Goal: Task Accomplishment & Management: Manage account settings

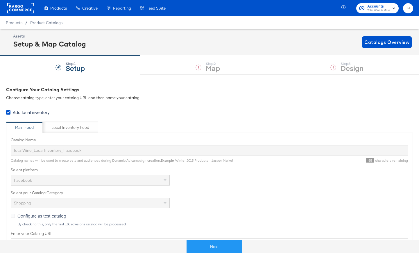
scroll to position [124, 0]
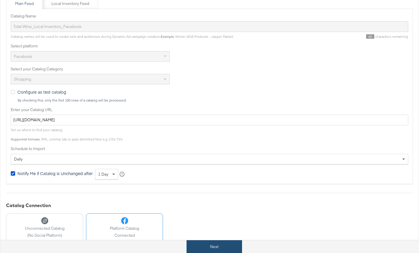
click at [227, 246] on button "Next" at bounding box center [213, 246] width 55 height 13
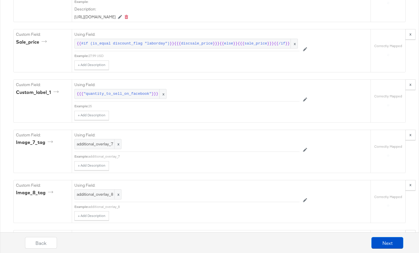
scroll to position [1405, 0]
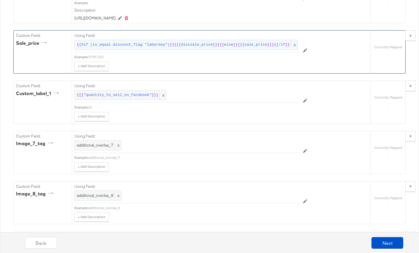
click at [112, 48] on span "#if (is_equal discount_flag "laborday")" at bounding box center [125, 45] width 88 height 6
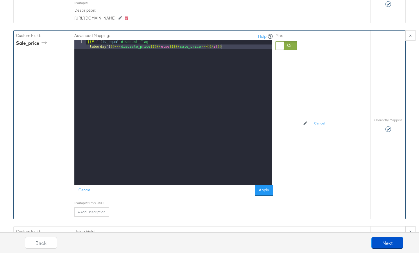
click at [279, 50] on div at bounding box center [280, 46] width 8 height 8
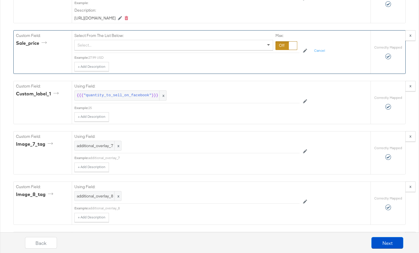
click at [268, 46] on span at bounding box center [268, 45] width 3 height 2
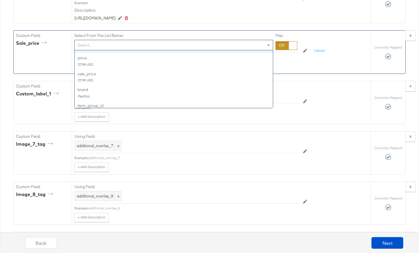
scroll to position [161, 0]
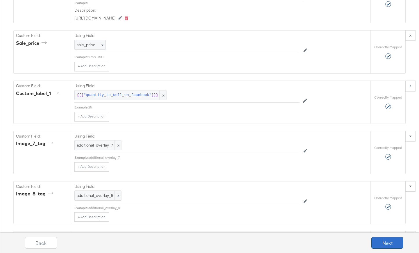
click at [381, 243] on button "Next" at bounding box center [387, 243] width 32 height 12
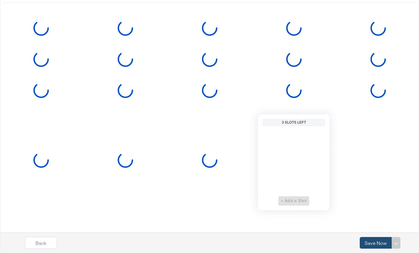
scroll to position [0, 0]
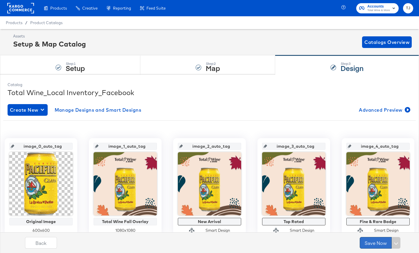
click at [371, 243] on button "Save Now" at bounding box center [375, 243] width 32 height 12
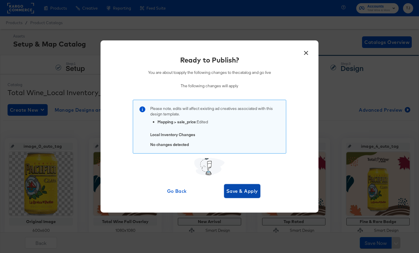
click at [244, 192] on span "Save & Apply" at bounding box center [242, 191] width 32 height 8
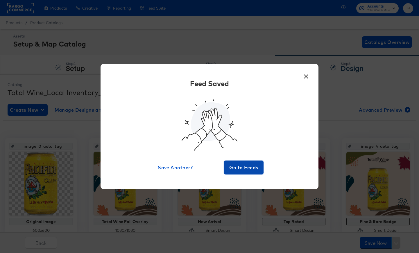
click at [253, 167] on span "Go to Feeds" at bounding box center [243, 167] width 35 height 8
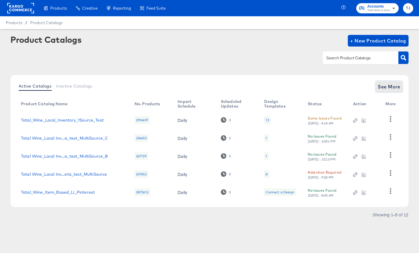
click at [389, 87] on span "See More" at bounding box center [388, 86] width 23 height 8
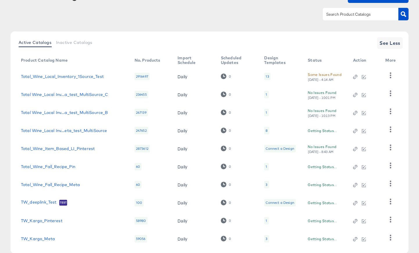
scroll to position [77, 0]
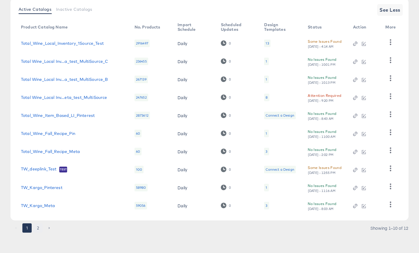
click at [40, 229] on button "2" at bounding box center [37, 227] width 9 height 9
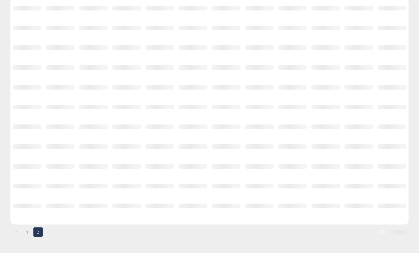
scroll to position [3, 0]
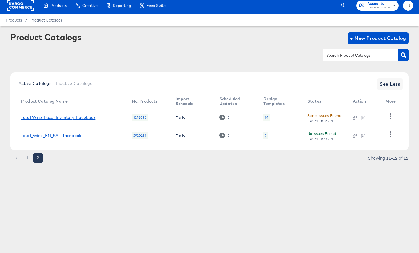
click at [69, 117] on link "Total Wine_Local Inventory_Facebook" at bounding box center [58, 117] width 74 height 5
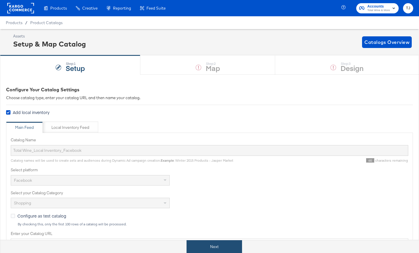
click at [217, 245] on button "Next" at bounding box center [213, 246] width 55 height 13
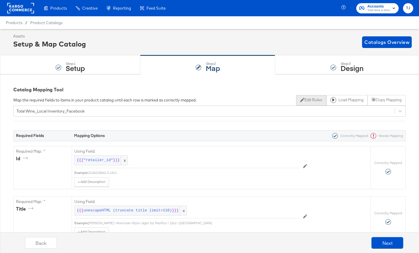
click at [310, 101] on button "Edit Rules" at bounding box center [311, 100] width 30 height 10
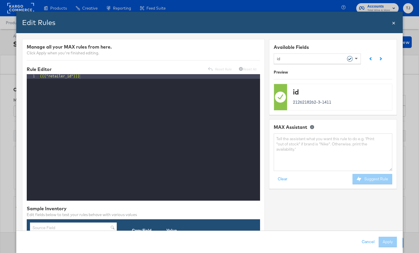
click at [358, 57] on span at bounding box center [356, 58] width 7 height 10
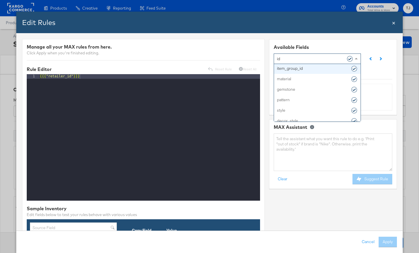
scroll to position [216, 0]
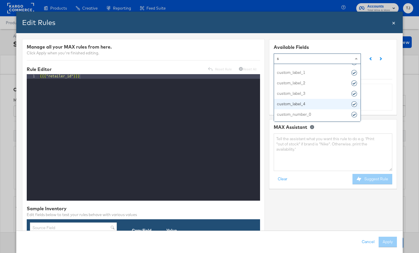
type input "sa"
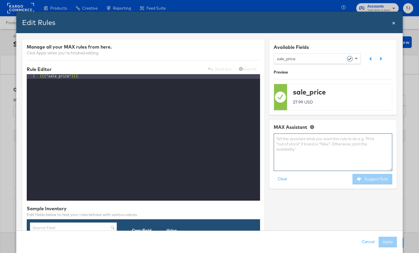
click at [323, 143] on textarea at bounding box center [333, 151] width 118 height 37
click at [355, 60] on span at bounding box center [356, 58] width 7 height 10
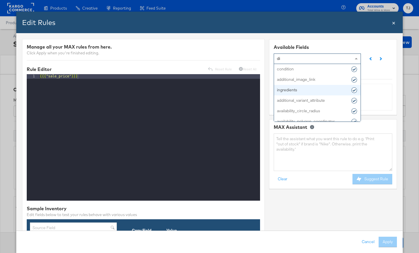
type input "d"
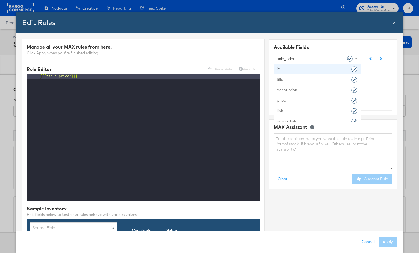
drag, startPoint x: 304, startPoint y: 60, endPoint x: 310, endPoint y: 70, distance: 11.7
click at [304, 60] on div "sale_price" at bounding box center [315, 58] width 76 height 10
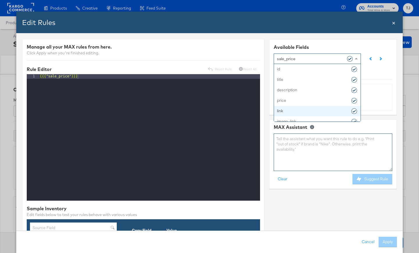
click at [312, 155] on textarea at bounding box center [333, 151] width 118 height 37
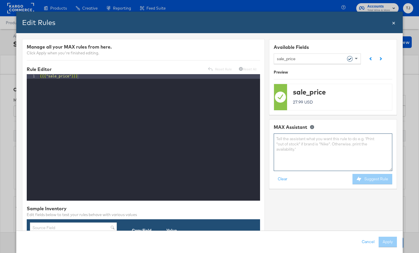
click at [318, 141] on textarea at bounding box center [333, 151] width 118 height 37
click at [317, 140] on textarea at bounding box center [333, 151] width 118 height 37
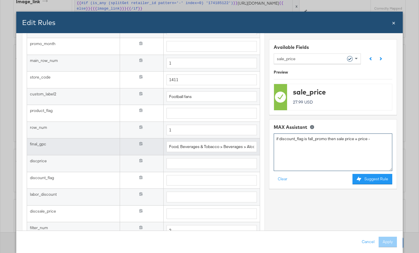
scroll to position [576, 0]
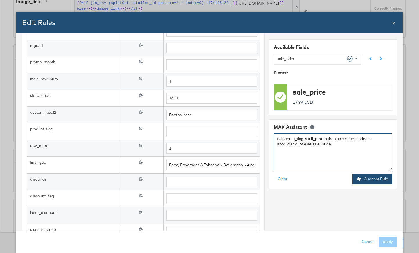
type textarea "if discount_flag is fall_promo then sale price = price -labor_discount else sal…"
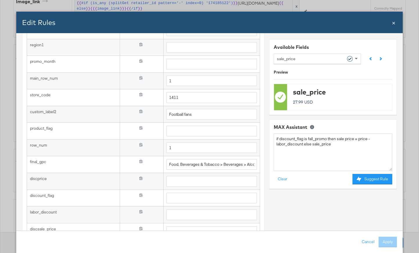
drag, startPoint x: 373, startPoint y: 179, endPoint x: 369, endPoint y: 179, distance: 3.2
click at [372, 179] on button "Suggest Rule" at bounding box center [372, 179] width 40 height 10
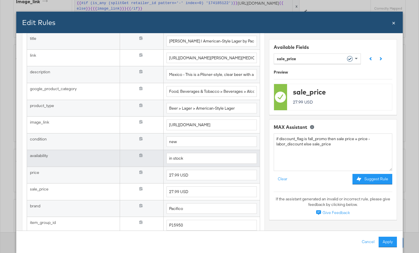
scroll to position [238, 0]
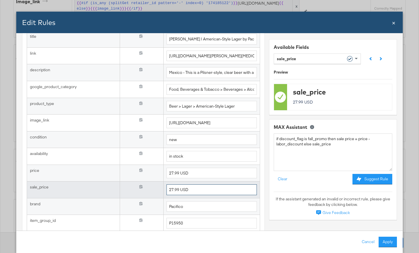
drag, startPoint x: 190, startPoint y: 191, endPoint x: 153, endPoint y: 183, distance: 38.5
click at [153, 183] on tr "sale_price {{{ sale_price }}} 27.99 USD" at bounding box center [143, 189] width 233 height 17
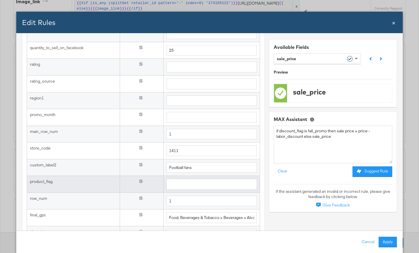
scroll to position [611, 0]
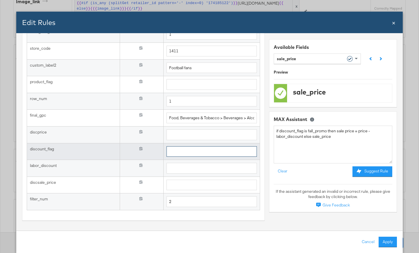
click at [175, 152] on input "text" at bounding box center [211, 151] width 90 height 11
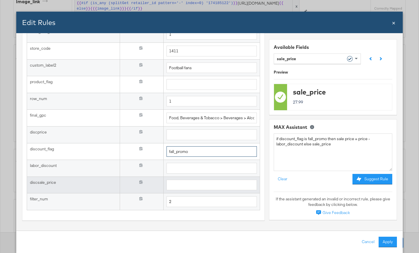
type input "fall_promo"
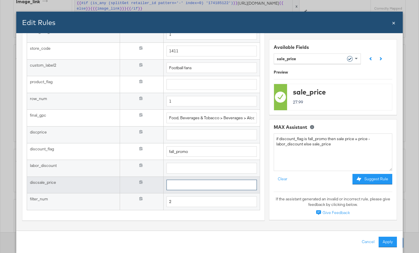
click at [182, 186] on input "text" at bounding box center [211, 184] width 90 height 11
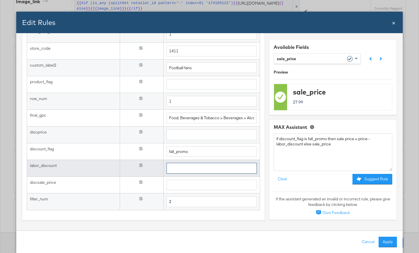
click at [182, 172] on input "text" at bounding box center [211, 168] width 90 height 11
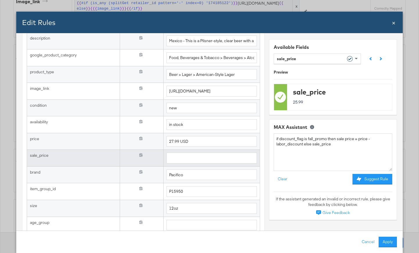
scroll to position [0, 0]
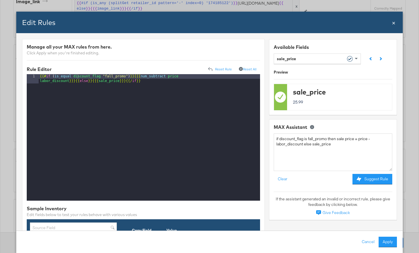
type input "2"
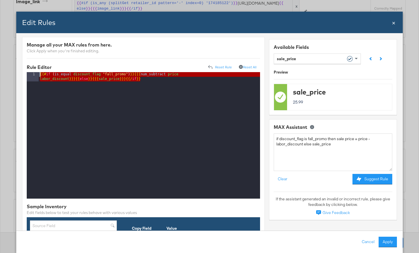
drag, startPoint x: 131, startPoint y: 82, endPoint x: 33, endPoint y: 63, distance: 99.7
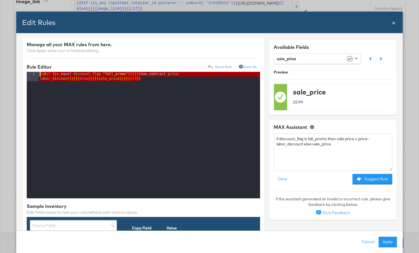
click at [148, 82] on div "{{# if ( is_equal discount_flag "fall_promo" ) }} {{{ num_subtract price labor_…" at bounding box center [149, 144] width 221 height 145
drag, startPoint x: 141, startPoint y: 78, endPoint x: 59, endPoint y: 63, distance: 82.7
click at [393, 23] on span "×" at bounding box center [393, 22] width 3 height 8
click at [393, 24] on div "Correctly Mapped" at bounding box center [387, 13] width 35 height 48
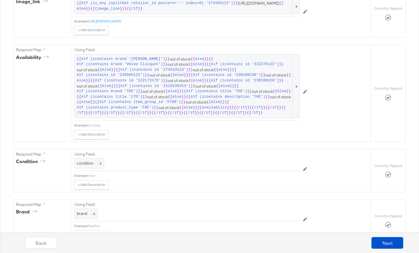
scroll to position [0, 0]
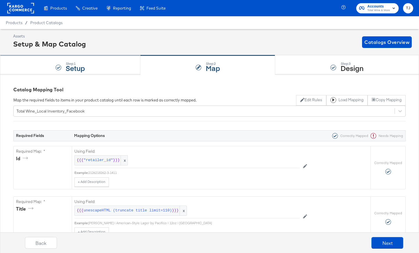
click at [57, 66] on div at bounding box center [58, 67] width 6 height 6
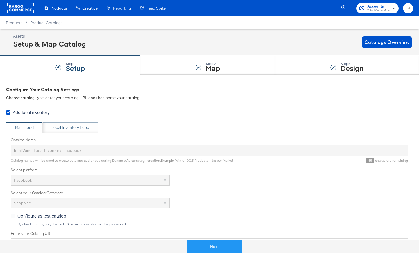
click at [67, 127] on div "Local Inventory Feed" at bounding box center [70, 128] width 38 height 6
type input "Local Inventory Feed for Total Wine"
type input "https://ace.stitcherads.com/exports/1314/universal/none/universal/export.csv"
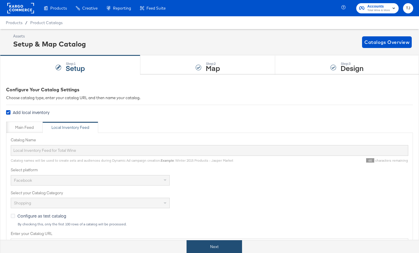
click at [233, 249] on button "Next" at bounding box center [213, 246] width 55 height 13
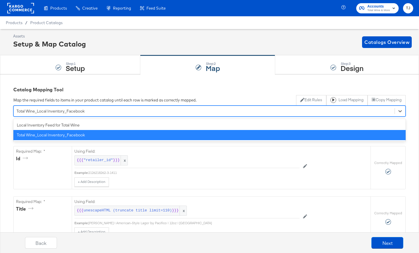
click at [130, 112] on div "Total Wine_Local Inventory_Facebook" at bounding box center [204, 110] width 381 height 9
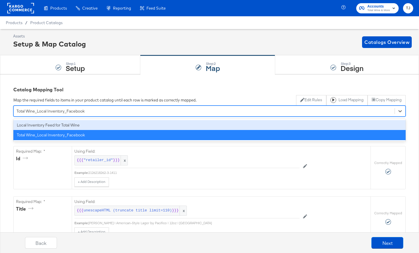
click at [109, 126] on div "Local Inventory Feed for Total Wine" at bounding box center [209, 125] width 392 height 10
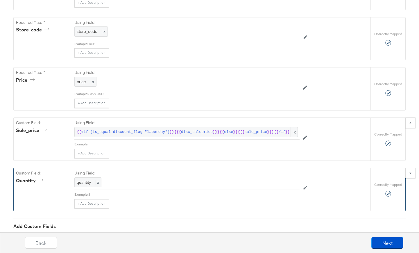
scroll to position [182, 0]
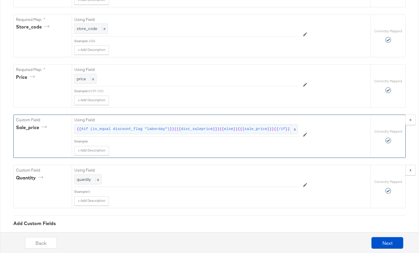
click at [295, 127] on span "x" at bounding box center [293, 129] width 7 height 10
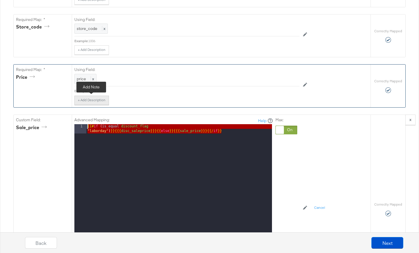
drag, startPoint x: 235, startPoint y: 134, endPoint x: 105, endPoint y: 103, distance: 133.6
click at [105, 103] on div "Required Fields Mapping Options Correctly Mapped Needs Mapping Required Map: * …" at bounding box center [209, 172] width 392 height 467
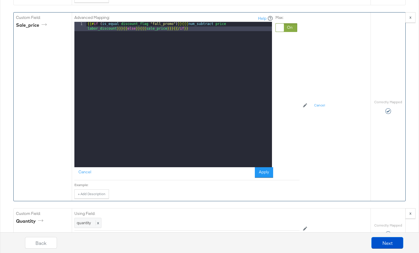
scroll to position [290, 0]
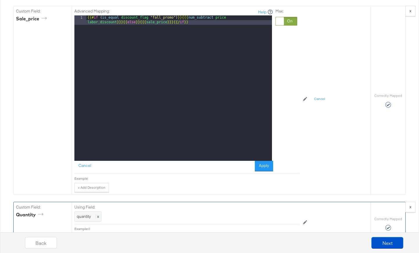
click at [270, 164] on button "Apply" at bounding box center [264, 166] width 18 height 10
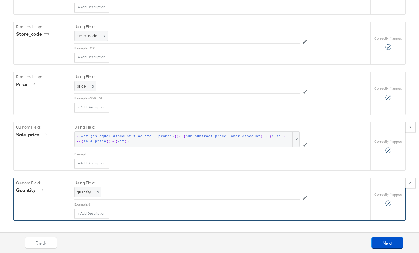
scroll to position [173, 0]
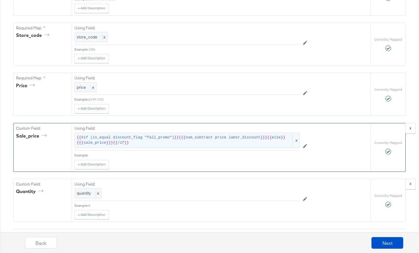
click at [297, 139] on span "x" at bounding box center [295, 140] width 7 height 15
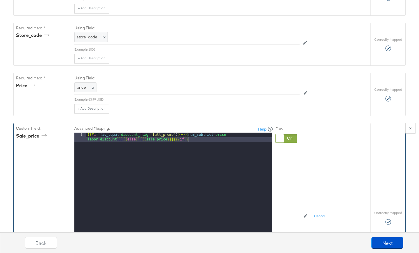
drag, startPoint x: 278, startPoint y: 140, endPoint x: 274, endPoint y: 140, distance: 4.1
click at [278, 140] on div at bounding box center [280, 138] width 8 height 8
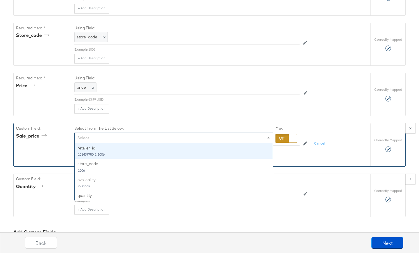
drag, startPoint x: 266, startPoint y: 138, endPoint x: 264, endPoint y: 141, distance: 3.3
click at [266, 138] on span at bounding box center [268, 138] width 7 height 10
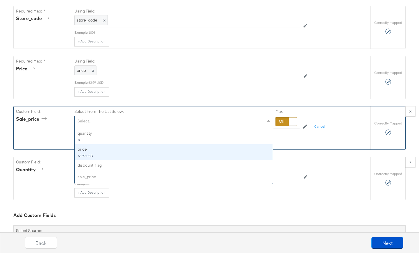
scroll to position [201, 0]
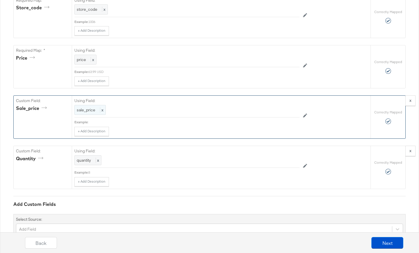
click at [103, 109] on span "x" at bounding box center [101, 109] width 3 height 5
click at [286, 110] on div at bounding box center [286, 110] width 22 height 9
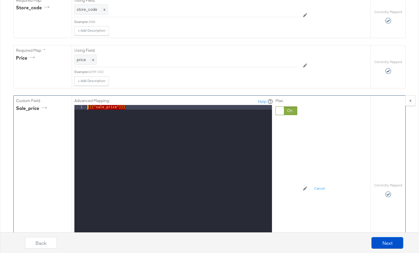
drag, startPoint x: 134, startPoint y: 108, endPoint x: 51, endPoint y: 98, distance: 84.0
click at [51, 98] on div "Custom Field: sale_price Advanced Mapping: Help 1 {{{ "sale_price" }}} XXXXXXXX…" at bounding box center [192, 190] width 357 height 188
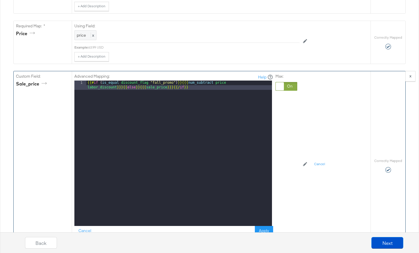
scroll to position [224, 0]
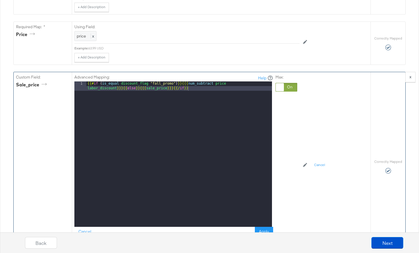
click at [279, 87] on div at bounding box center [280, 87] width 8 height 8
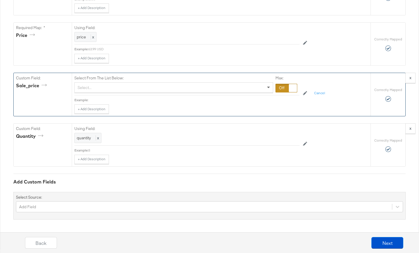
click at [269, 87] on span at bounding box center [268, 88] width 3 height 2
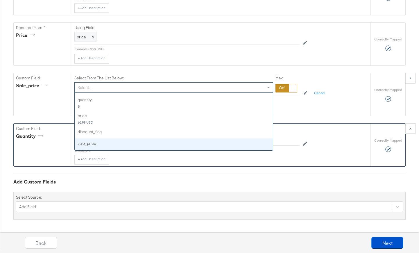
scroll to position [223, 0]
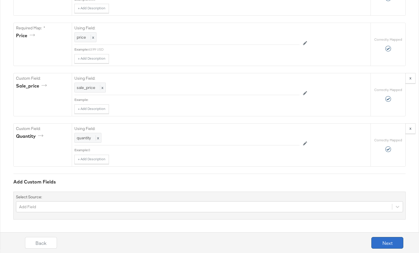
click at [388, 243] on button "Next" at bounding box center [387, 243] width 32 height 12
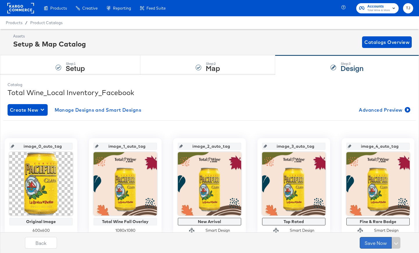
click at [377, 243] on button "Save Now" at bounding box center [375, 243] width 32 height 12
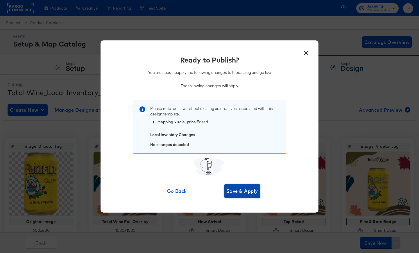
click at [249, 190] on span "Save & Apply" at bounding box center [242, 191] width 32 height 8
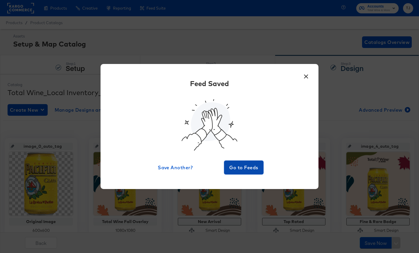
click at [252, 170] on span "Go to Feeds" at bounding box center [243, 167] width 35 height 8
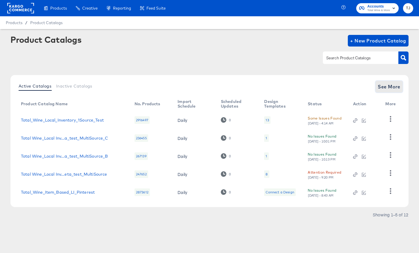
click at [398, 86] on span "See More" at bounding box center [388, 86] width 23 height 8
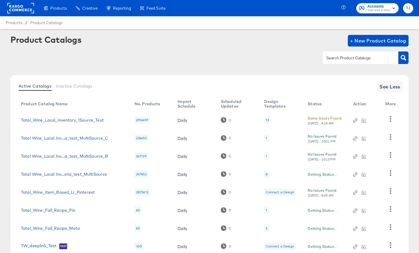
scroll to position [77, 0]
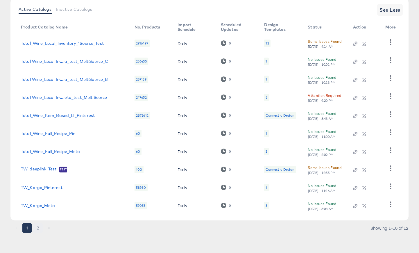
click at [38, 228] on button "2" at bounding box center [37, 227] width 9 height 9
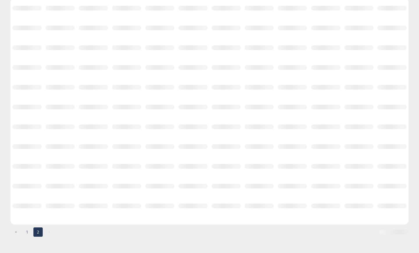
scroll to position [3, 0]
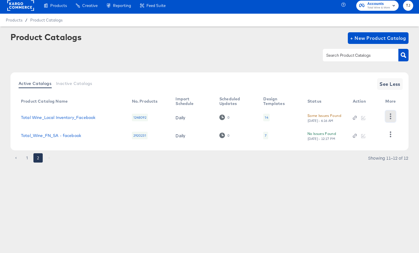
click at [389, 116] on icon "button" at bounding box center [390, 116] width 6 height 6
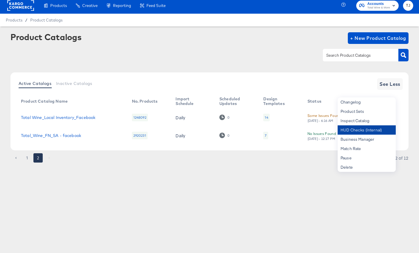
click at [373, 130] on div "HUD Checks (Internal)" at bounding box center [366, 129] width 58 height 9
click at [66, 118] on link "Total Wine_Local Inventory_Facebook" at bounding box center [58, 117] width 74 height 5
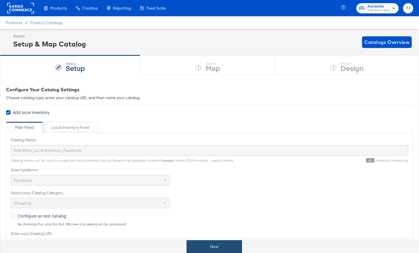
click at [219, 246] on button "Next" at bounding box center [213, 246] width 55 height 13
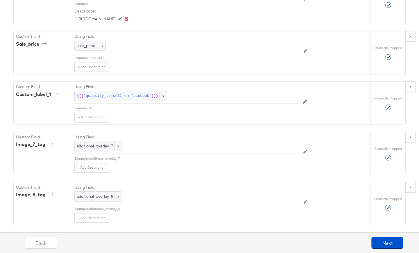
scroll to position [1403, 0]
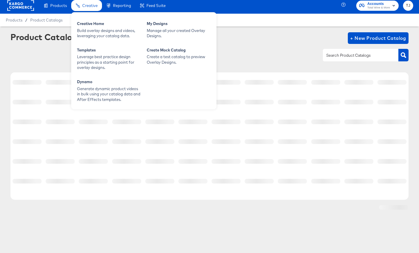
scroll to position [3, 0]
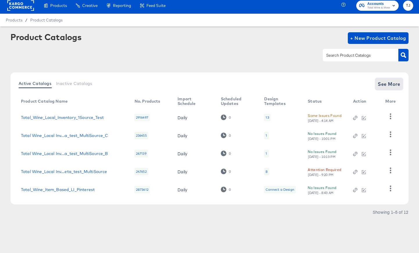
click at [384, 84] on span "See More" at bounding box center [388, 84] width 23 height 8
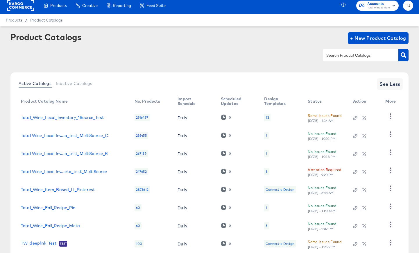
scroll to position [77, 0]
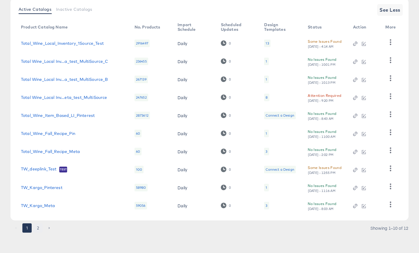
click at [39, 230] on button "2" at bounding box center [37, 227] width 9 height 9
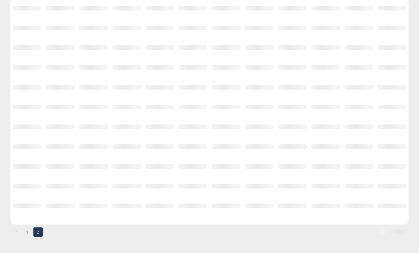
scroll to position [3, 0]
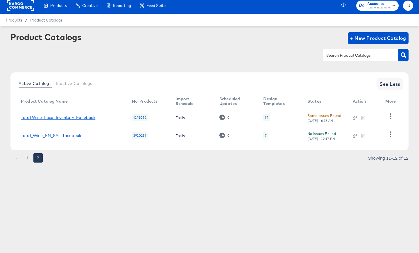
click at [72, 118] on link "Total Wine_Local Inventory_Facebook" at bounding box center [58, 117] width 74 height 5
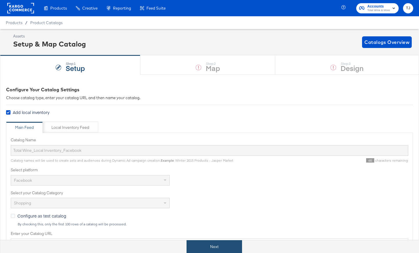
click at [213, 242] on button "Next" at bounding box center [213, 246] width 55 height 13
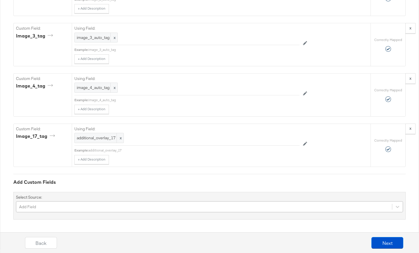
scroll to position [2386, 0]
click at [158, 204] on div "Add Field" at bounding box center [209, 206] width 387 height 11
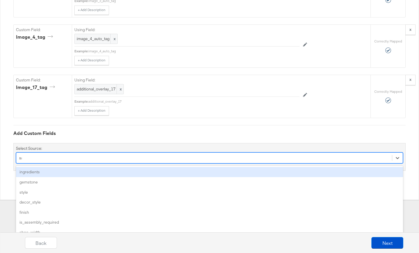
scroll to position [2337, 0]
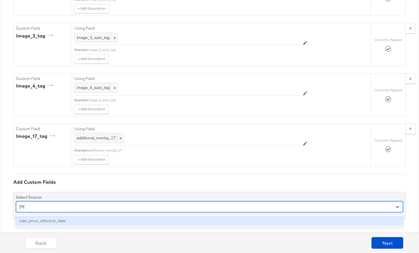
type input "sal"
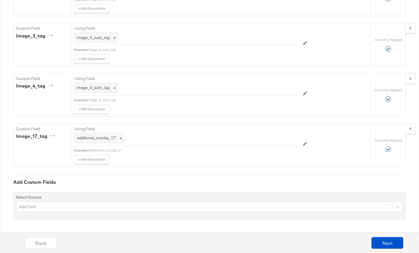
click at [103, 188] on div "Add Custom Fields Select Source: Add Field" at bounding box center [209, 197] width 392 height 46
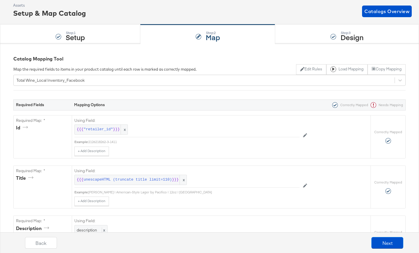
scroll to position [0, 0]
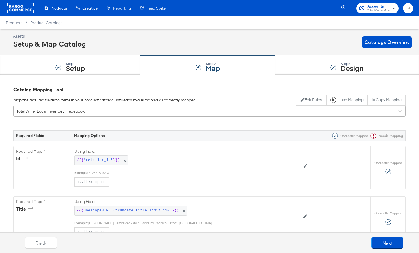
click at [100, 110] on div "Total Wine_Local Inventory_Facebook" at bounding box center [204, 110] width 381 height 9
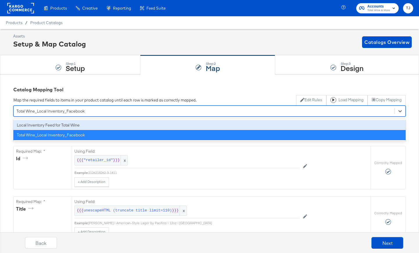
click at [93, 125] on div "Local Inventory Feed for Total Wine" at bounding box center [209, 125] width 392 height 10
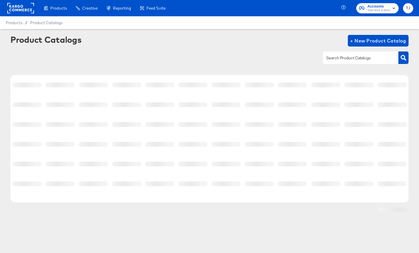
scroll to position [3, 0]
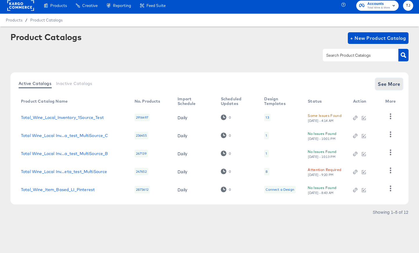
click at [390, 85] on span "See More" at bounding box center [388, 84] width 23 height 8
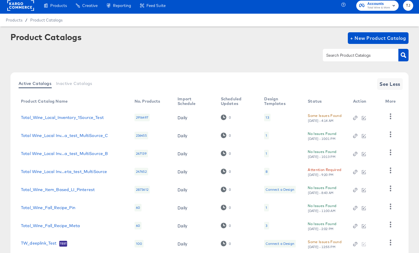
scroll to position [77, 0]
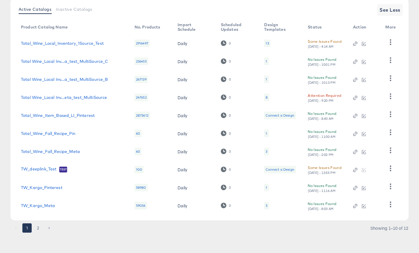
click at [38, 224] on button "2" at bounding box center [37, 227] width 9 height 9
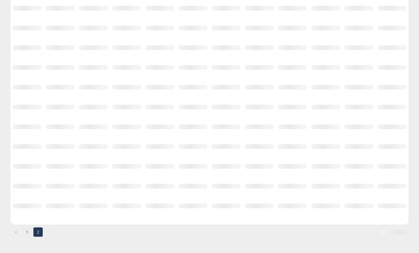
scroll to position [3, 0]
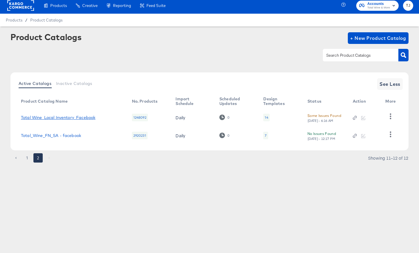
click at [64, 116] on link "Total Wine_Local Inventory_Facebook" at bounding box center [58, 117] width 74 height 5
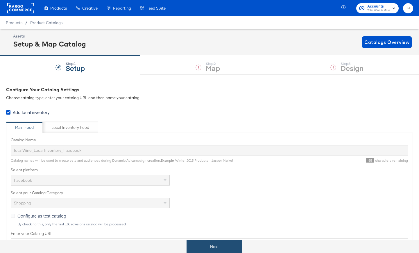
click at [220, 243] on button "Next" at bounding box center [213, 246] width 55 height 13
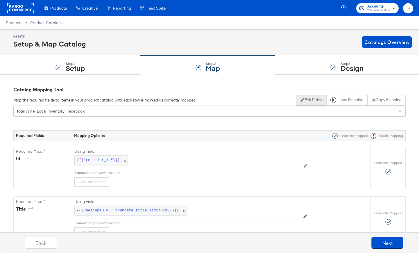
click at [313, 101] on button "Edit Rules" at bounding box center [311, 100] width 30 height 10
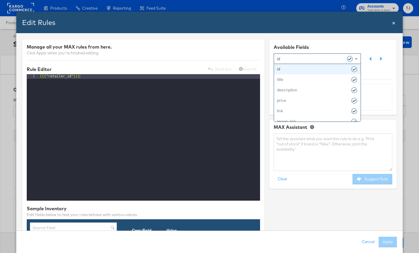
drag, startPoint x: 358, startPoint y: 58, endPoint x: 351, endPoint y: 66, distance: 11.1
click at [358, 58] on span at bounding box center [356, 58] width 7 height 10
type input "sa"
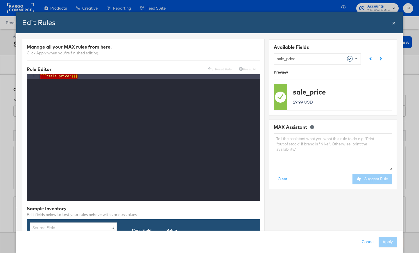
drag, startPoint x: 91, startPoint y: 77, endPoint x: 32, endPoint y: 71, distance: 59.6
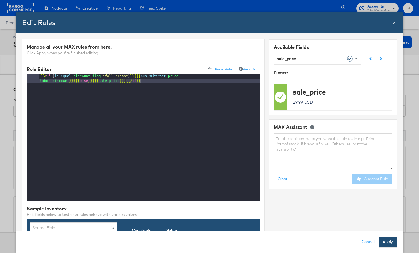
click at [386, 240] on button "Apply" at bounding box center [387, 241] width 18 height 10
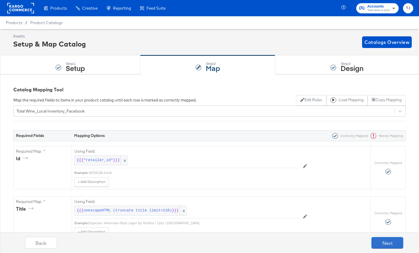
drag, startPoint x: 386, startPoint y: 243, endPoint x: 226, endPoint y: 232, distance: 160.4
click at [226, 232] on div "Back Next" at bounding box center [213, 244] width 427 height 24
click at [98, 107] on div "Total Wine_Local Inventory_Facebook" at bounding box center [204, 110] width 381 height 9
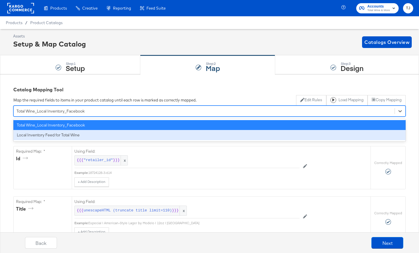
click at [87, 132] on div "Local Inventory Feed for Total Wine" at bounding box center [209, 135] width 392 height 10
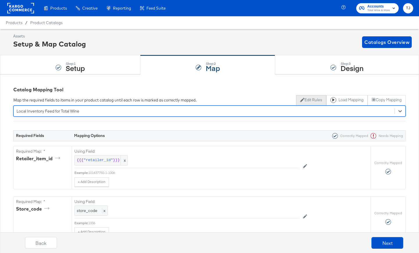
click at [310, 99] on button "Edit Rules" at bounding box center [311, 100] width 30 height 10
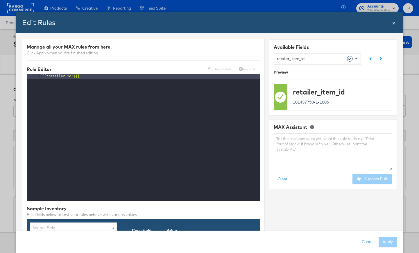
click at [358, 58] on span at bounding box center [356, 58] width 7 height 10
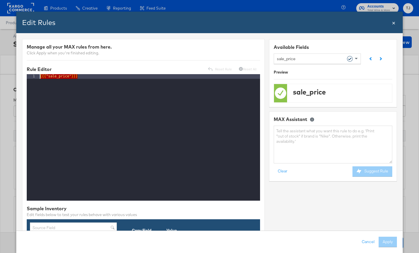
drag, startPoint x: 95, startPoint y: 78, endPoint x: 12, endPoint y: 70, distance: 84.0
click at [12, 70] on div "Edit Rules Close × Manage all your MAX rules from here. Click Apply when you're…" at bounding box center [209, 126] width 419 height 253
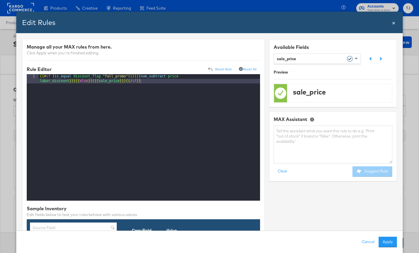
click at [384, 243] on button "Apply" at bounding box center [387, 241] width 18 height 10
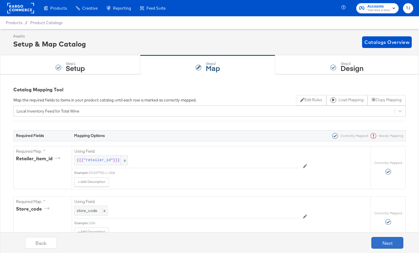
click at [385, 242] on button "Next" at bounding box center [387, 243] width 32 height 12
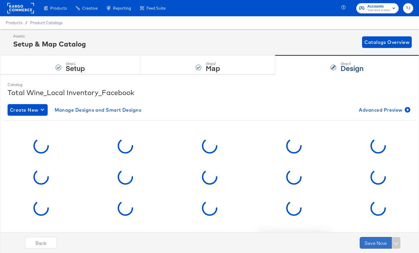
click at [378, 241] on button "Save Now" at bounding box center [375, 243] width 32 height 12
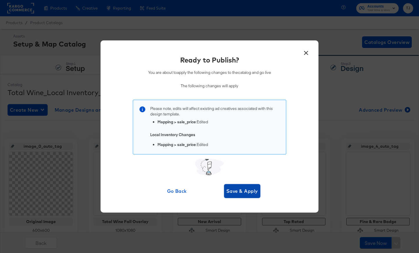
click at [238, 187] on span "Save & Apply" at bounding box center [242, 191] width 32 height 8
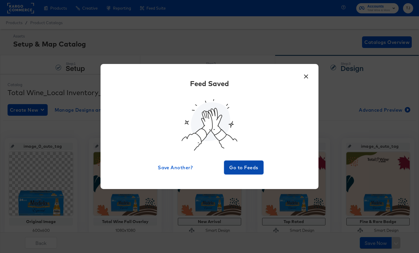
click at [243, 168] on span "Go to Feeds" at bounding box center [243, 167] width 35 height 8
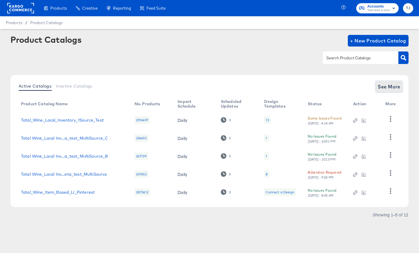
click at [392, 87] on span "See More" at bounding box center [388, 86] width 23 height 8
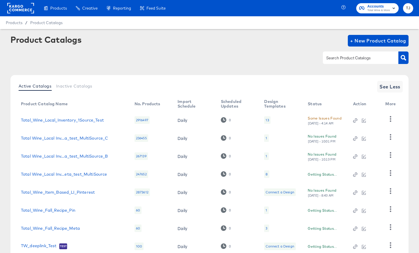
scroll to position [77, 0]
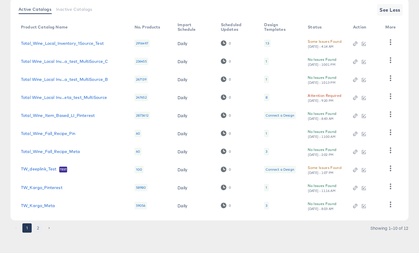
click at [39, 229] on button "2" at bounding box center [37, 227] width 9 height 9
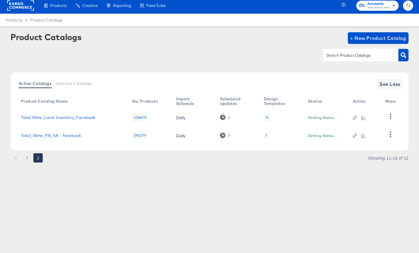
scroll to position [3, 0]
click at [388, 116] on icon "button" at bounding box center [390, 116] width 6 height 6
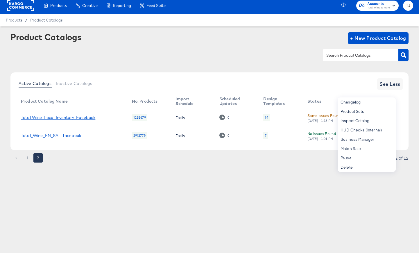
click at [91, 118] on link "Total Wine_Local Inventory_Facebook" at bounding box center [58, 117] width 74 height 5
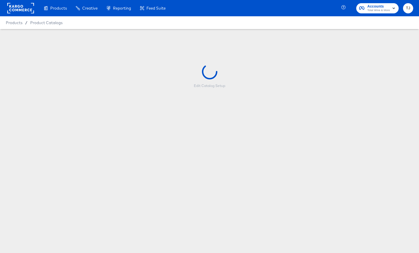
scroll to position [1, 0]
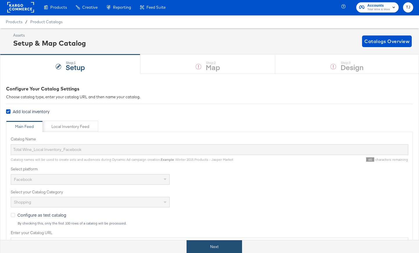
click at [226, 248] on button "Next" at bounding box center [213, 246] width 55 height 13
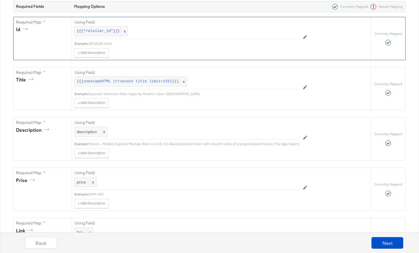
scroll to position [0, 0]
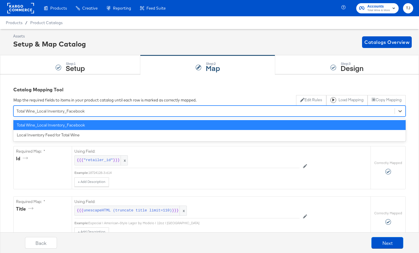
click at [190, 109] on div "Total Wine_Local Inventory_Facebook" at bounding box center [204, 110] width 381 height 9
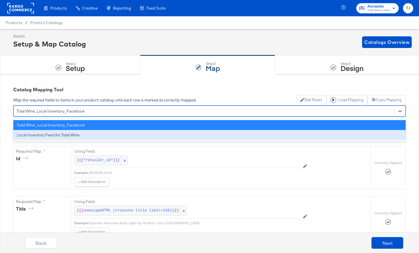
click at [161, 135] on div "Local Inventory Feed for Total Wine" at bounding box center [209, 135] width 392 height 10
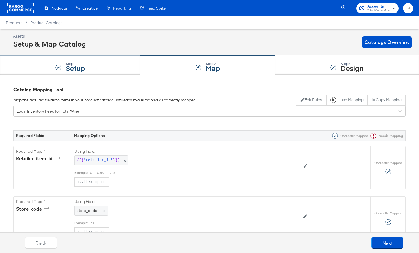
click at [90, 65] on div "Step: 1 Setup" at bounding box center [70, 64] width 140 height 19
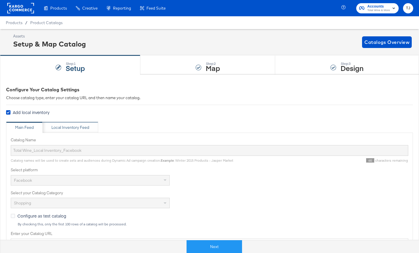
drag, startPoint x: 70, startPoint y: 125, endPoint x: 82, endPoint y: 131, distance: 13.2
click at [70, 125] on div "Local Inventory Feed" at bounding box center [70, 128] width 38 height 6
type input "Local Inventory Feed for Total Wine"
type input "https://ace.stitcherads.com/exports/1314/universal/none/universal/export.csv"
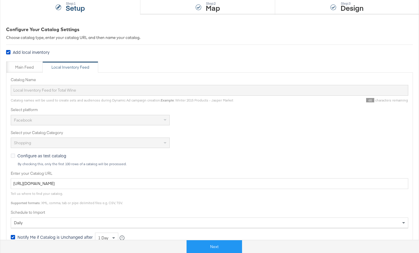
scroll to position [116, 0]
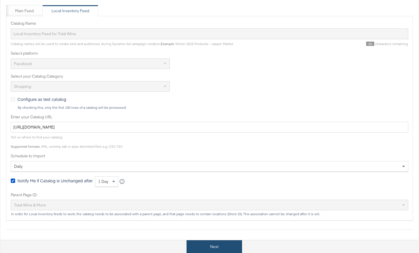
click at [214, 247] on button "Next" at bounding box center [213, 246] width 55 height 13
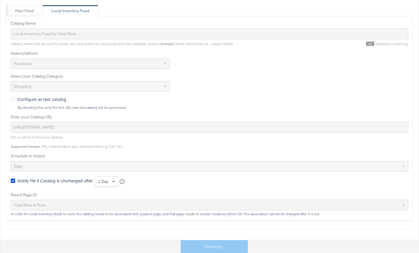
scroll to position [0, 0]
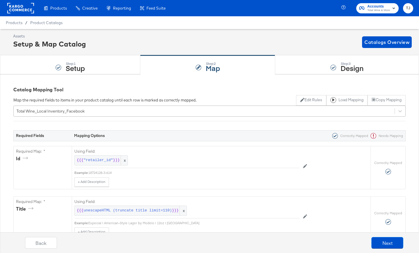
click at [79, 112] on div "Total Wine_Local Inventory_Facebook" at bounding box center [51, 111] width 68 height 6
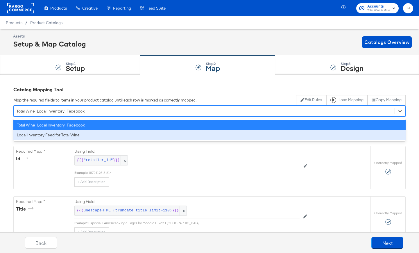
click at [73, 134] on div "Local Inventory Feed for Total Wine" at bounding box center [209, 135] width 392 height 10
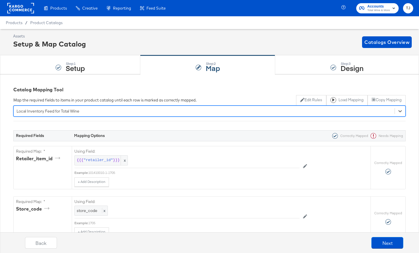
click at [90, 109] on div "Local Inventory Feed for Total Wine" at bounding box center [204, 110] width 381 height 9
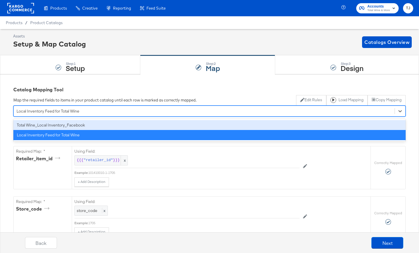
click at [86, 124] on div "Total Wine_Local Inventory_Facebook" at bounding box center [209, 125] width 392 height 10
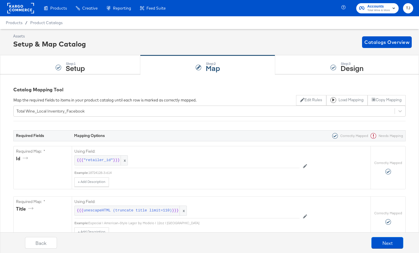
click at [22, 9] on rect at bounding box center [20, 8] width 27 height 10
click at [17, 9] on rect at bounding box center [20, 8] width 27 height 10
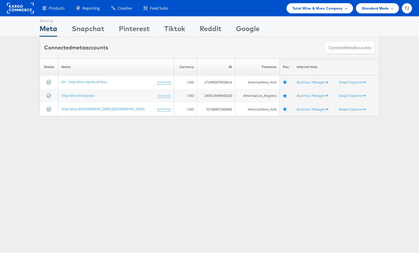
click at [344, 6] on div "Total Wine & More Company" at bounding box center [319, 8] width 55 height 6
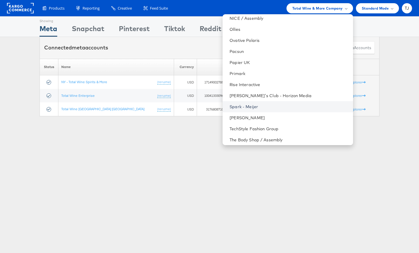
scroll to position [721, 0]
click at [289, 116] on link "Steve Madden" at bounding box center [288, 117] width 118 height 6
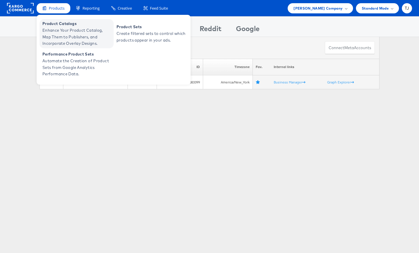
click at [57, 28] on span "Enhance Your Product Catalog, Map Them to Publishers, and Incorporate Overlay D…" at bounding box center [77, 37] width 70 height 20
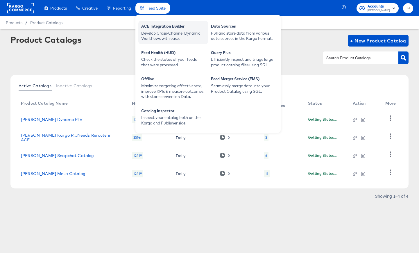
click at [163, 28] on div "ACE Integration Builder" at bounding box center [173, 27] width 64 height 7
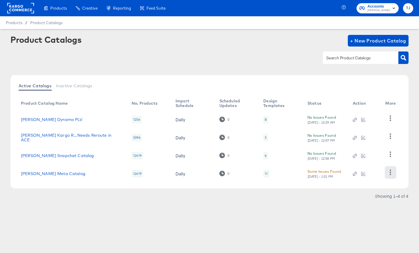
click at [390, 172] on icon "button" at bounding box center [390, 172] width 1 height 6
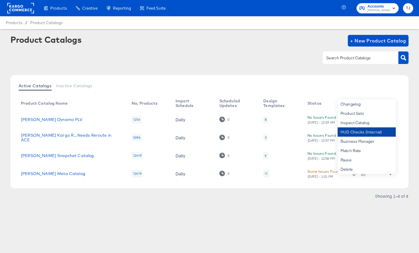
click at [358, 130] on div "HUD Checks (Internal)" at bounding box center [366, 131] width 58 height 9
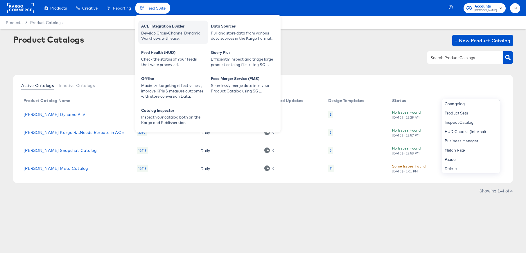
click at [157, 29] on div "ACE Integration Builder" at bounding box center [173, 27] width 64 height 7
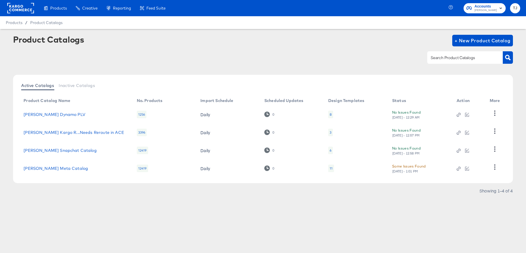
click at [28, 11] on rect at bounding box center [20, 8] width 27 height 10
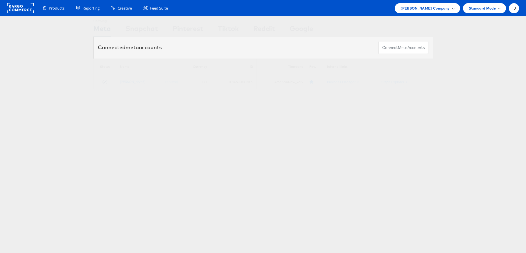
click at [452, 9] on span at bounding box center [453, 8] width 3 height 3
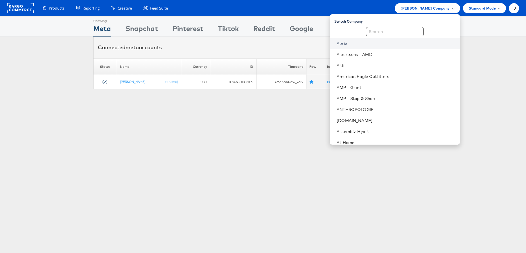
click at [390, 45] on link "Aerie" at bounding box center [396, 44] width 118 height 6
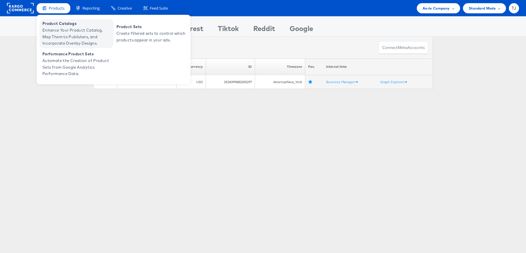
click at [55, 20] on span "Product Catalogs" at bounding box center [77, 23] width 70 height 7
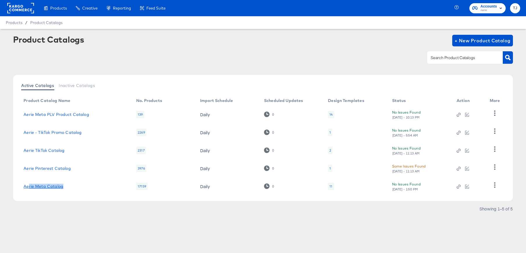
drag, startPoint x: 54, startPoint y: 187, endPoint x: 28, endPoint y: 184, distance: 26.3
click at [28, 184] on td "Aerie Meta Catalog" at bounding box center [75, 187] width 113 height 18
click at [72, 184] on td "Aerie Meta Catalog" at bounding box center [75, 187] width 113 height 18
drag, startPoint x: 69, startPoint y: 187, endPoint x: 21, endPoint y: 185, distance: 47.4
click at [21, 185] on td "Aerie Meta Catalog" at bounding box center [75, 187] width 113 height 18
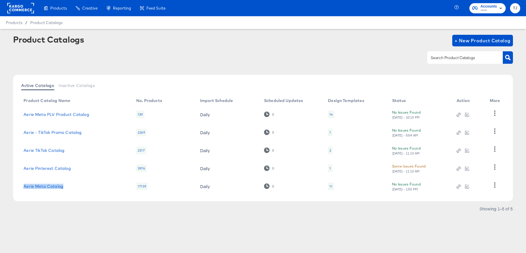
copy link "Aerie Meta Catalog"
click at [494, 187] on icon "button" at bounding box center [495, 186] width 6 height 6
click at [467, 156] on div "HUD Checks (Internal)" at bounding box center [471, 156] width 58 height 9
click at [23, 10] on rect at bounding box center [20, 8] width 27 height 10
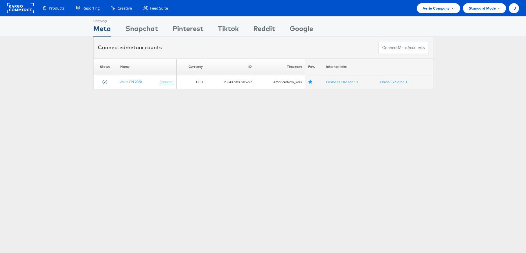
click at [436, 8] on span "Aerie Company" at bounding box center [435, 8] width 27 height 6
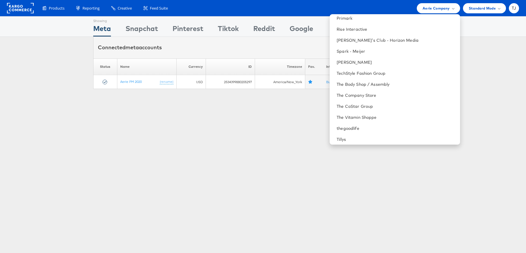
scroll to position [754, 0]
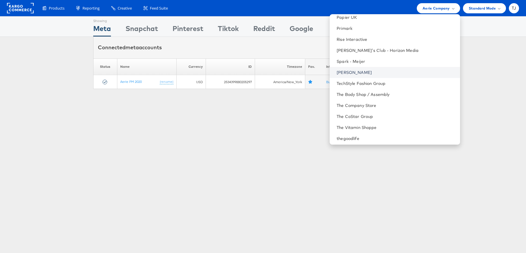
click at [391, 71] on link "[PERSON_NAME]" at bounding box center [396, 73] width 118 height 6
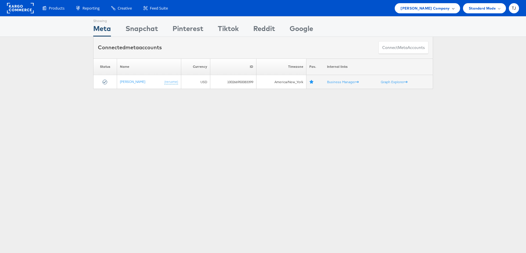
click at [440, 10] on span "[PERSON_NAME] Company" at bounding box center [424, 8] width 49 height 6
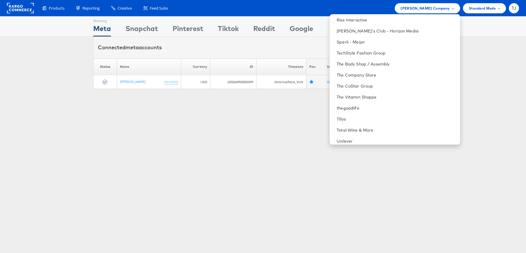
scroll to position [843, 0]
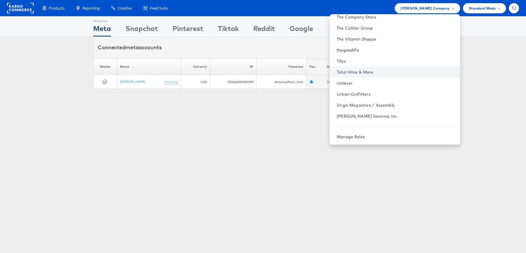
click at [402, 71] on link "Total Wine & More" at bounding box center [396, 72] width 118 height 6
click at [398, 72] on link "Total Wine & More" at bounding box center [396, 72] width 118 height 6
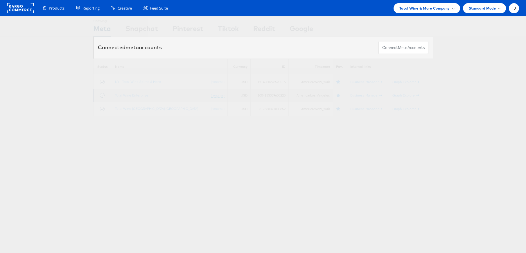
scroll to position [4, 0]
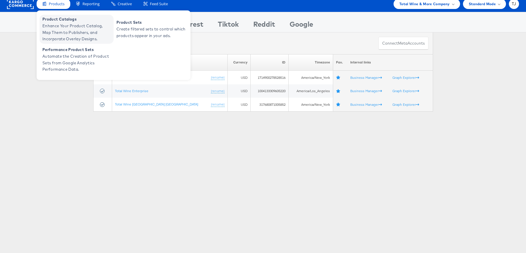
click at [53, 28] on span "Enhance Your Product Catalog, Map Them to Publishers, and Incorporate Overlay D…" at bounding box center [77, 33] width 70 height 20
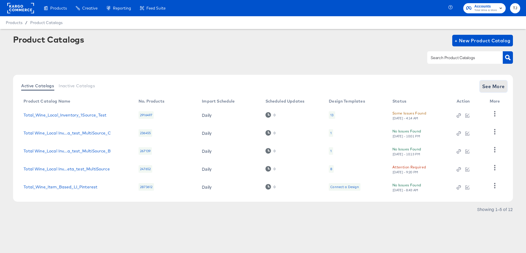
click at [490, 84] on span "See More" at bounding box center [493, 86] width 23 height 8
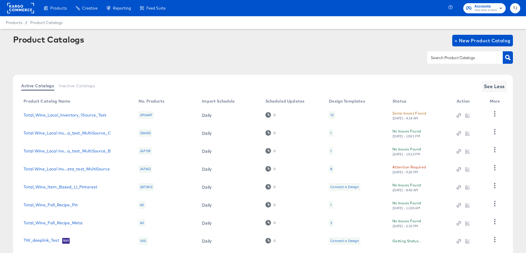
scroll to position [71, 0]
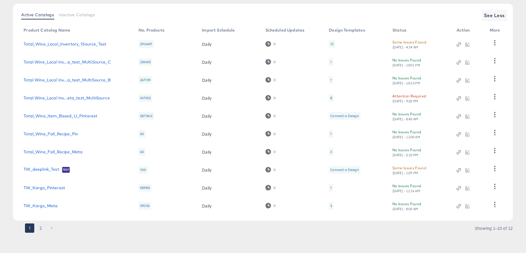
click at [44, 230] on button "2" at bounding box center [40, 228] width 9 height 9
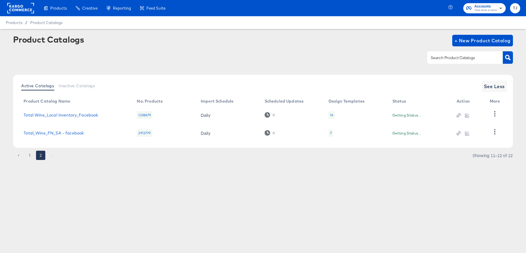
scroll to position [0, 0]
click at [497, 116] on icon "button" at bounding box center [495, 114] width 6 height 6
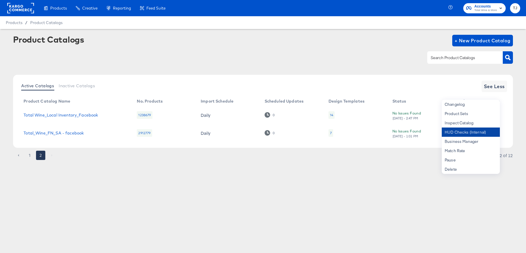
click at [477, 130] on div "HUD Checks (Internal)" at bounding box center [471, 132] width 58 height 9
click at [471, 123] on div "Inspect Catalog" at bounding box center [471, 122] width 58 height 9
click at [71, 114] on link "Total Wine_Local Inventory_Facebook" at bounding box center [61, 115] width 74 height 5
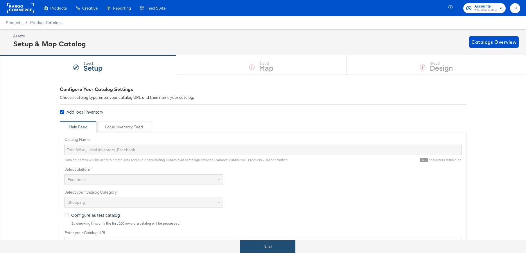
click at [285, 247] on button "Next" at bounding box center [267, 247] width 55 height 13
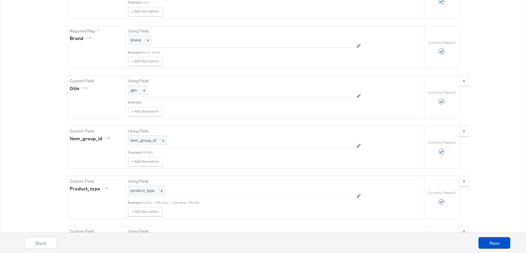
scroll to position [587, 0]
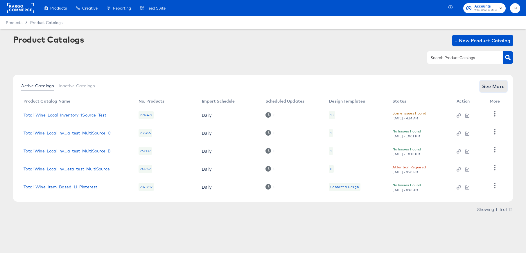
click at [495, 86] on span "See More" at bounding box center [493, 86] width 23 height 8
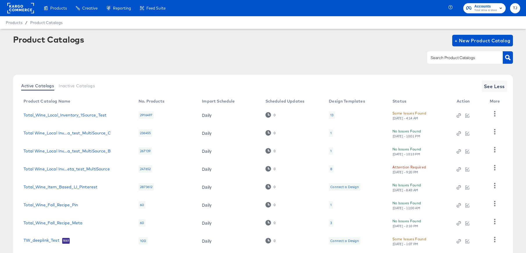
scroll to position [71, 0]
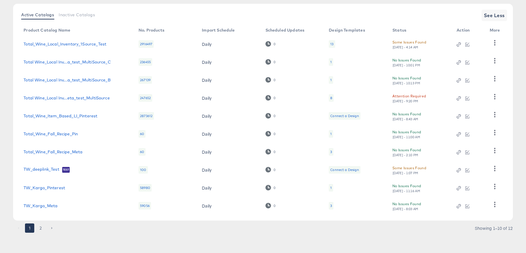
click at [40, 231] on button "2" at bounding box center [40, 228] width 9 height 9
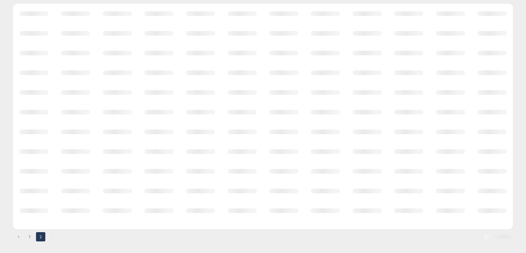
scroll to position [0, 0]
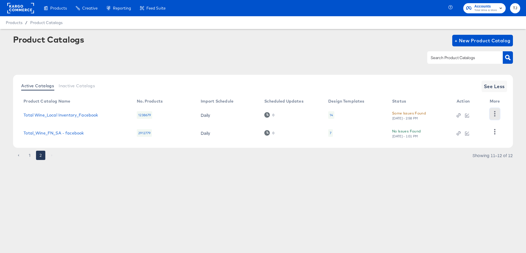
click at [495, 112] on icon "button" at bounding box center [494, 114] width 1 height 6
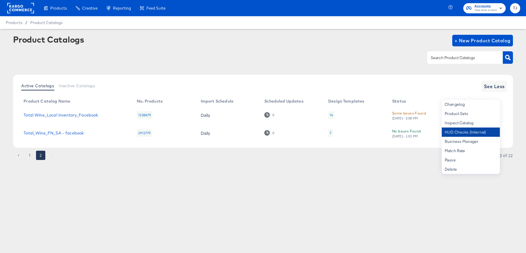
click at [486, 133] on div "HUD Checks (Internal)" at bounding box center [471, 132] width 58 height 9
click at [12, 8] on rect at bounding box center [20, 8] width 27 height 10
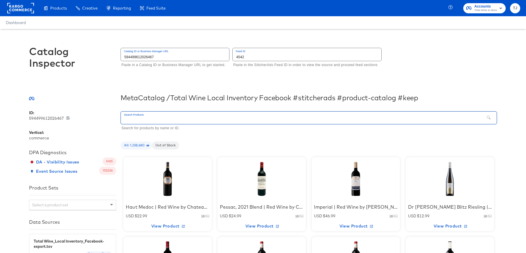
click at [148, 120] on input "text" at bounding box center [303, 118] width 364 height 12
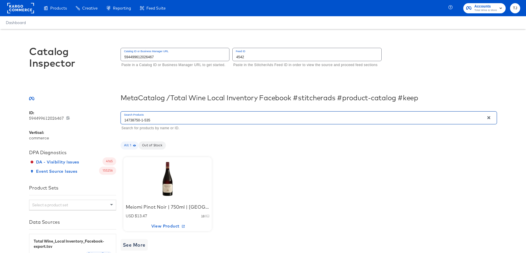
type input "14738750-1-535"
click at [166, 184] on div at bounding box center [167, 179] width 49 height 36
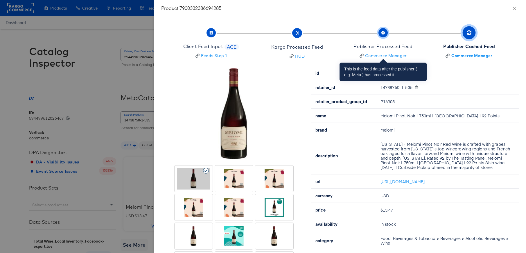
click at [384, 31] on icon "button" at bounding box center [382, 32] width 3 height 3
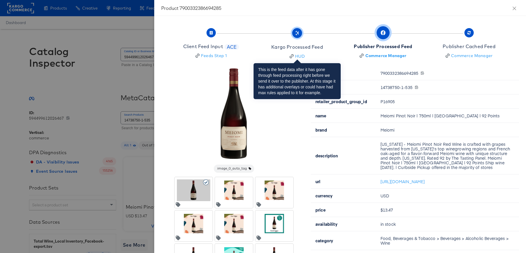
click at [296, 34] on icon "button" at bounding box center [297, 33] width 4 height 4
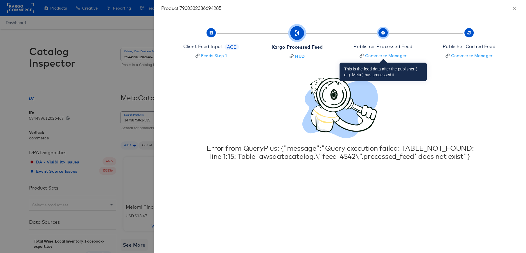
click at [380, 31] on span "button" at bounding box center [382, 32] width 9 height 9
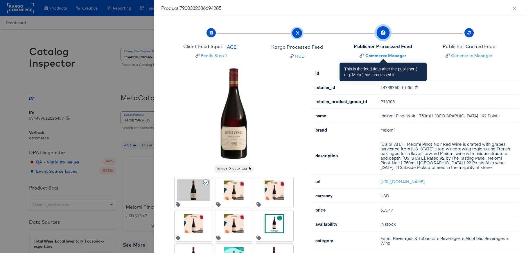
click at [384, 34] on icon "button" at bounding box center [383, 32] width 5 height 5
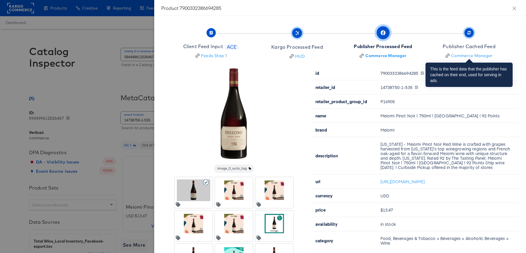
click at [465, 32] on span "button" at bounding box center [468, 32] width 9 height 9
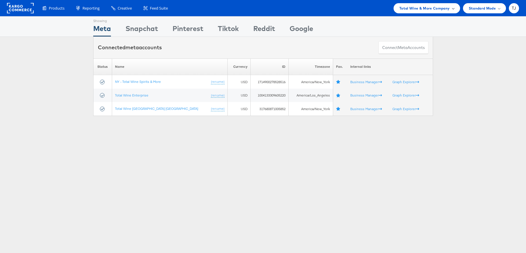
click at [441, 6] on span "Total Wine & More Company" at bounding box center [424, 8] width 51 height 6
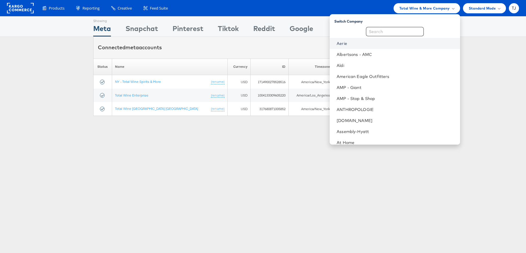
click at [388, 43] on link "Aerie" at bounding box center [396, 44] width 118 height 6
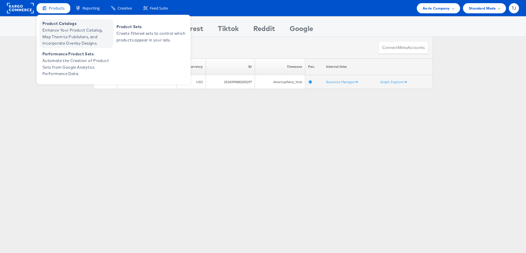
click at [53, 27] on span "Enhance Your Product Catalog, Map Them to Publishers, and Incorporate Overlay D…" at bounding box center [77, 37] width 70 height 20
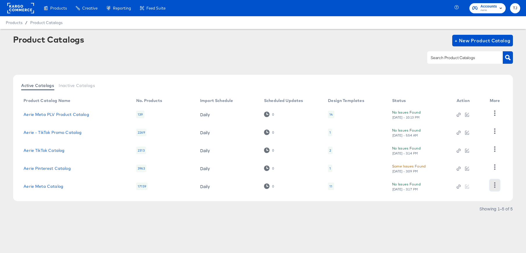
click at [495, 185] on icon "button" at bounding box center [494, 186] width 1 height 6
click at [468, 153] on div "HUD Checks (Internal)" at bounding box center [471, 156] width 58 height 9
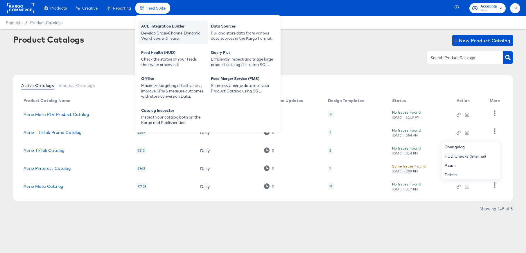
click at [154, 24] on div "ACE Integration Builder" at bounding box center [173, 27] width 64 height 7
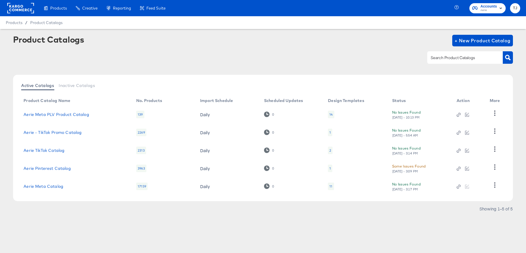
click at [21, 8] on rect at bounding box center [20, 8] width 27 height 10
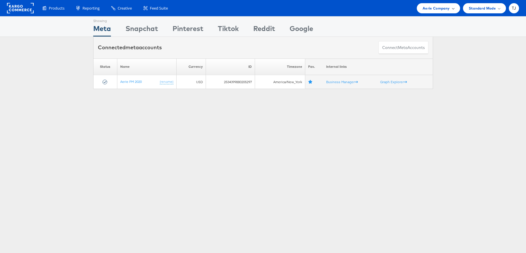
click at [440, 7] on span "Aerie Company" at bounding box center [435, 8] width 27 height 6
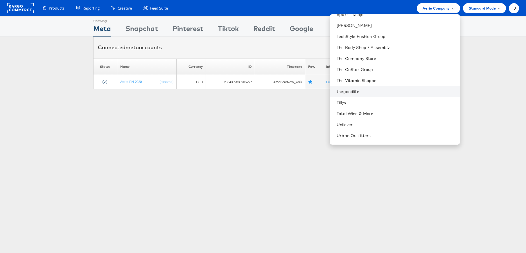
scroll to position [802, 0]
click at [400, 112] on link "Total Wine & More" at bounding box center [396, 114] width 118 height 6
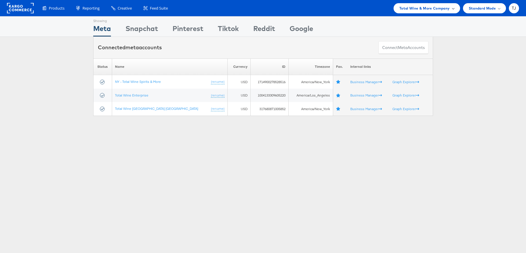
click at [435, 10] on span "Total Wine & More Company" at bounding box center [424, 8] width 51 height 6
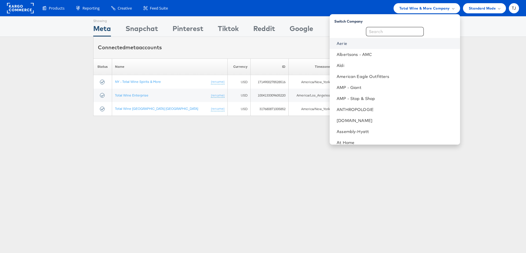
click at [391, 45] on link "Aerie" at bounding box center [396, 44] width 118 height 6
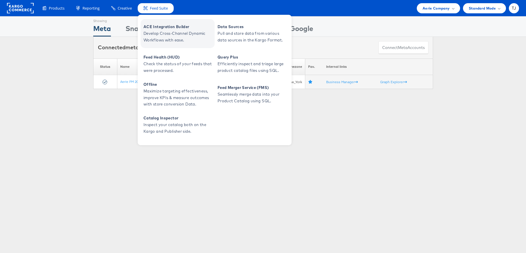
click at [175, 32] on span "Develop Cross-Channel Dynamic Workflows with ease." at bounding box center [178, 36] width 70 height 13
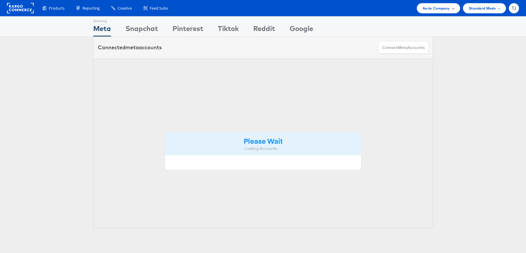
click at [452, 10] on div "Aerie Company" at bounding box center [437, 8] width 31 height 6
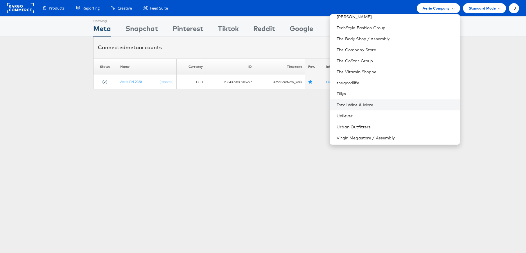
scroll to position [810, 0]
click at [393, 105] on link "Total Wine & More" at bounding box center [396, 105] width 118 height 6
click at [393, 106] on link "Total Wine & More" at bounding box center [396, 105] width 118 height 6
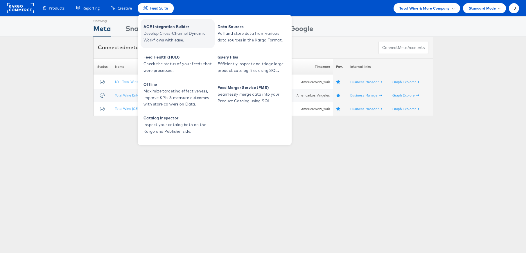
click at [170, 28] on span "ACE Integration Builder" at bounding box center [178, 27] width 70 height 7
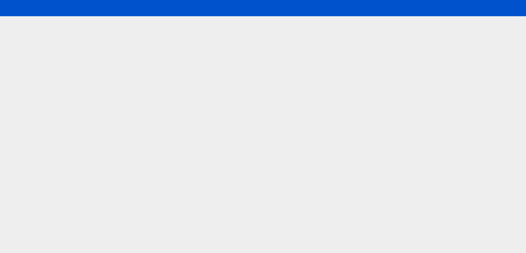
click at [15, 8] on rect at bounding box center [20, 8] width 27 height 10
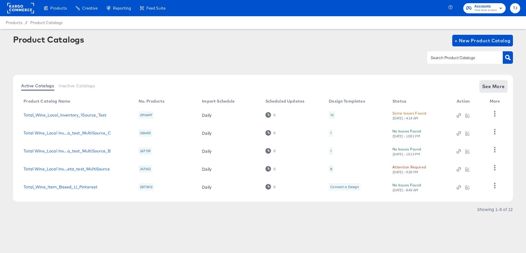
click at [491, 84] on span "See More" at bounding box center [493, 86] width 23 height 8
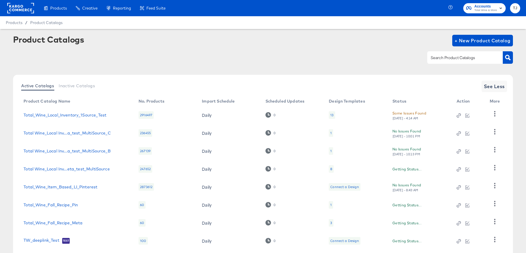
scroll to position [71, 0]
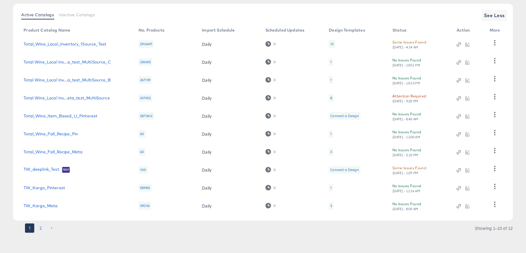
click at [40, 228] on button "2" at bounding box center [40, 228] width 9 height 9
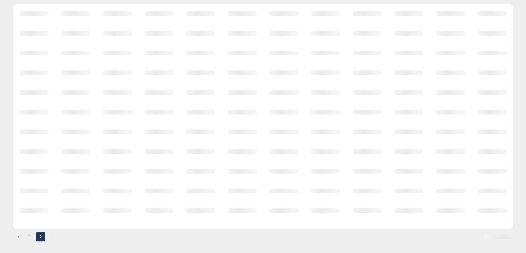
scroll to position [0, 0]
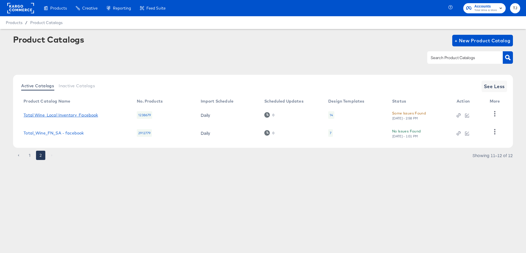
click at [74, 113] on link "Total Wine_Local Inventory_Facebook" at bounding box center [61, 115] width 74 height 5
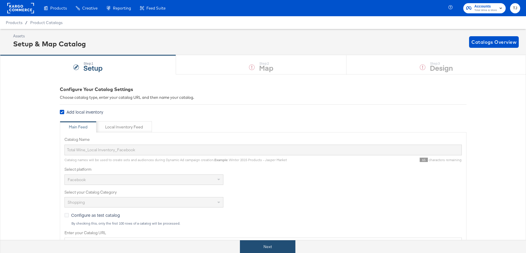
click at [247, 243] on button "Next" at bounding box center [267, 247] width 55 height 13
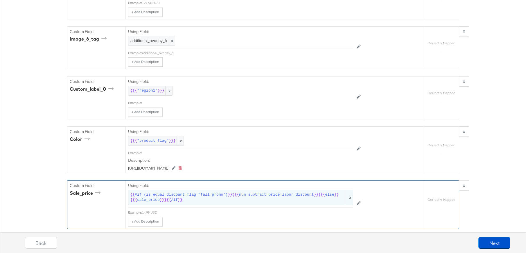
scroll to position [1280, 0]
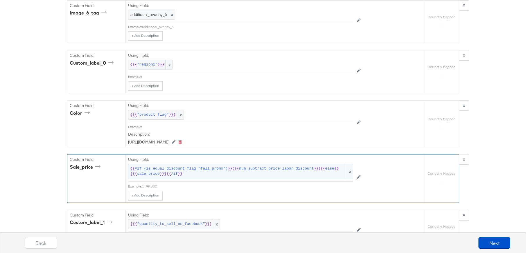
click at [180, 177] on span "}}" at bounding box center [180, 175] width 5 height 6
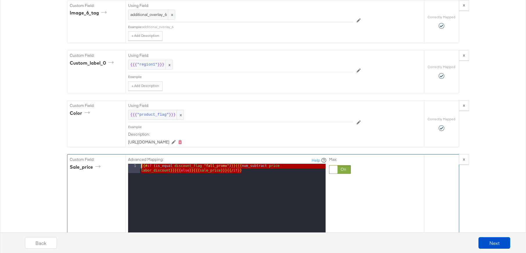
drag, startPoint x: 246, startPoint y: 194, endPoint x: 131, endPoint y: 182, distance: 115.3
click at [131, 182] on div "Advanced Mapping: Help 1 {{# if ( is_equal discount_flag "fall_promo" ) }} {{{ …" at bounding box center [227, 238] width 199 height 163
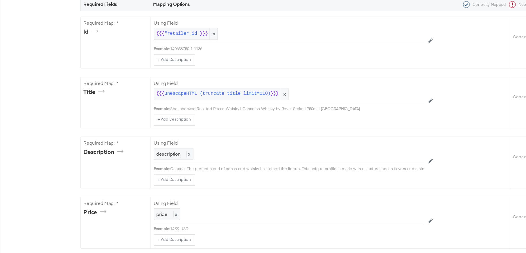
scroll to position [0, 0]
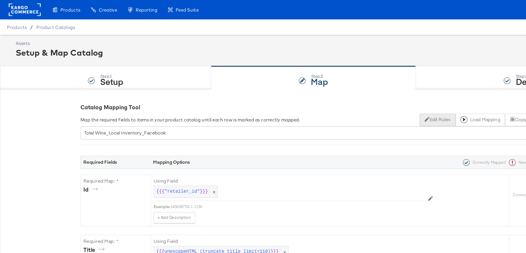
click at [363, 99] on button "Edit Rules" at bounding box center [365, 100] width 30 height 10
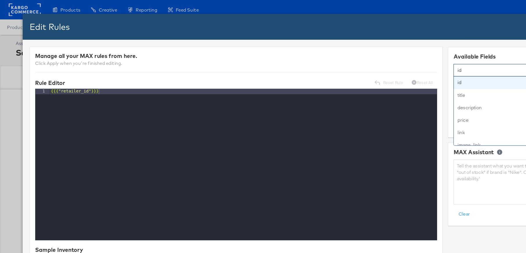
click at [402, 59] on div "id" at bounding box center [419, 58] width 76 height 10
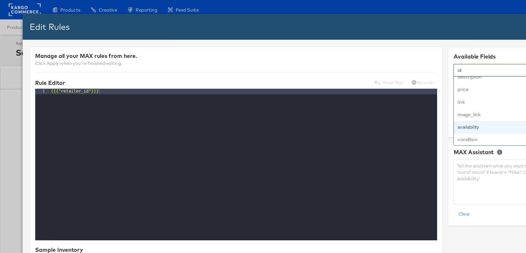
scroll to position [28, 0]
type input "sa"
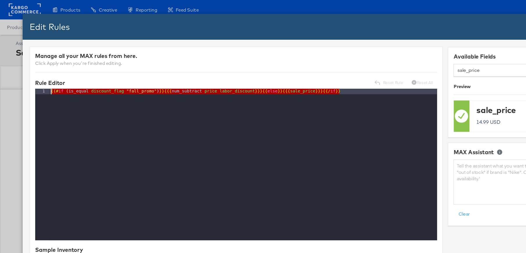
drag, startPoint x: 295, startPoint y: 77, endPoint x: 39, endPoint y: 69, distance: 256.2
click at [393, 143] on textarea at bounding box center [437, 151] width 118 height 37
paste textarea "{{#if (is_equal discount_flag "fall_promo")}}{{{num_subtract price labor_discou…"
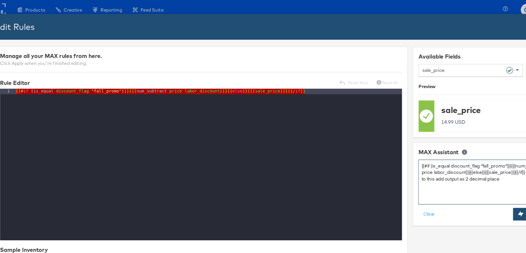
type textarea "{{#if (is_equal discount_flag "fall_promo")}}{{{num_subtract price labor_discou…"
click at [461, 181] on button "Suggest Rule" at bounding box center [477, 179] width 40 height 10
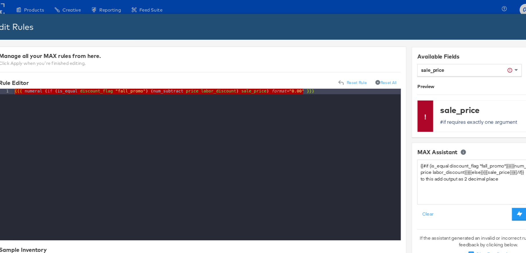
click at [72, 99] on div "{{{ numeral ( if ( is_equal discount_flag "fall_promo" ) ( num_subtract price l…" at bounding box center [202, 142] width 323 height 136
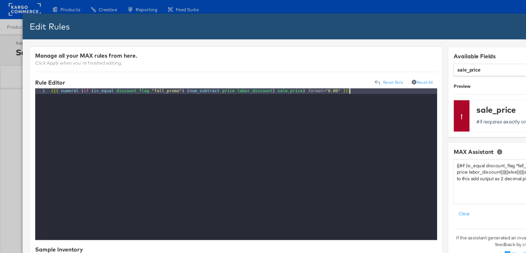
click at [70, 77] on div "{{{ numeral ( if ( is_equal discount_flag "fall_promo" ) ( num_subtract price l…" at bounding box center [202, 142] width 323 height 136
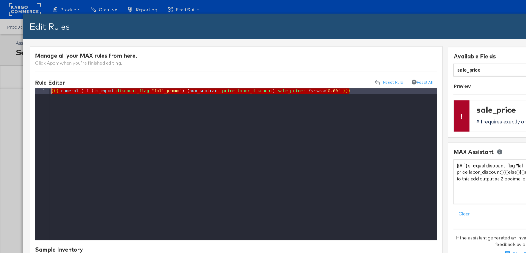
drag, startPoint x: 294, startPoint y: 78, endPoint x: 3, endPoint y: 73, distance: 291.3
click at [3, 73] on div "Edit Rules Close × Manage all your MAX rules from here. Click Apply when you're…" at bounding box center [263, 126] width 526 height 253
click at [312, 78] on div "{{{ numeral ( if ( is_equal discount_flag "fall_promo" ) ( num_subtract price l…" at bounding box center [202, 142] width 323 height 136
drag, startPoint x: 310, startPoint y: 78, endPoint x: 130, endPoint y: 55, distance: 181.8
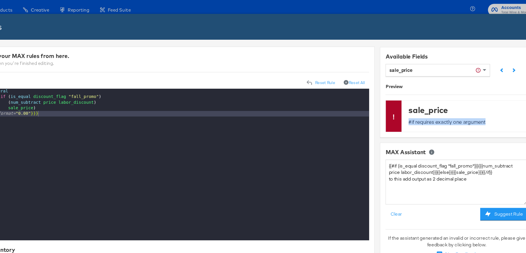
drag, startPoint x: 451, startPoint y: 102, endPoint x: 394, endPoint y: 101, distance: 57.2
click at [394, 101] on div "sale_price #if requires exactly one argument" at bounding box center [444, 97] width 107 height 26
copy p "#if requires exactly one argument"
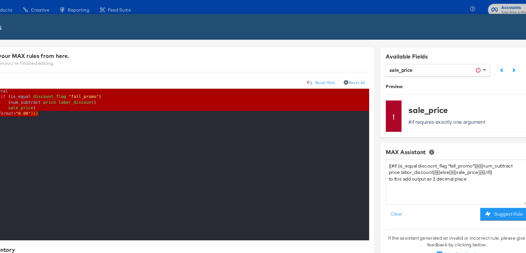
drag, startPoint x: 94, startPoint y: 96, endPoint x: 22, endPoint y: 57, distance: 81.3
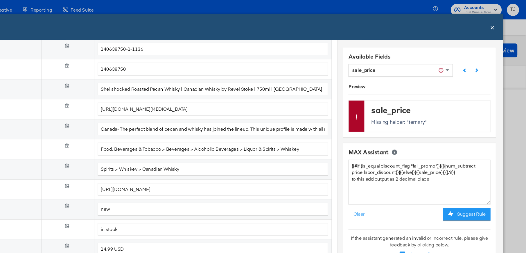
scroll to position [206, 0]
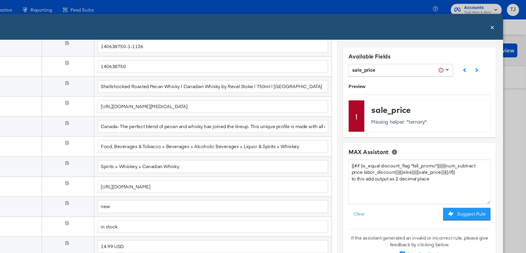
click at [497, 22] on span "×" at bounding box center [497, 22] width 3 height 8
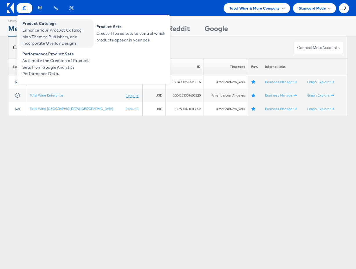
click at [27, 20] on link "Product Catalogs Enhance Your Product Catalog, Map Them to Publishers, and Inco…" at bounding box center [56, 33] width 74 height 29
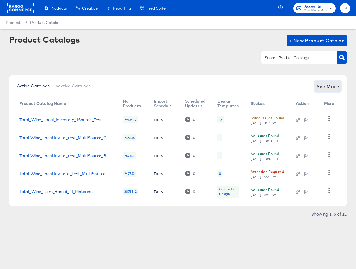
click at [323, 87] on span "See More" at bounding box center [328, 86] width 23 height 8
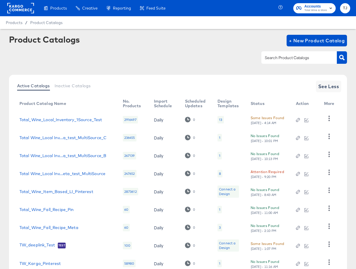
drag, startPoint x: 381, startPoint y: 269, endPoint x: 500, endPoint y: 263, distance: 119.8
click at [356, 263] on html "Products Products Product Catalogs Enhance Your Product Catalog, Map Them to Pu…" at bounding box center [178, 134] width 356 height 269
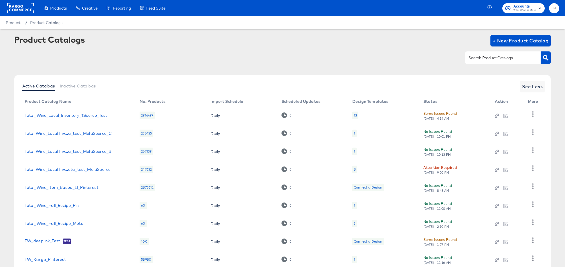
scroll to position [58, 0]
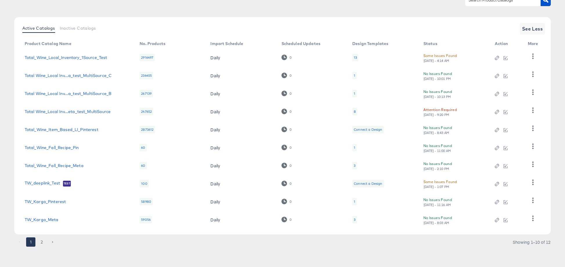
click at [43, 240] on button "2" at bounding box center [41, 241] width 9 height 9
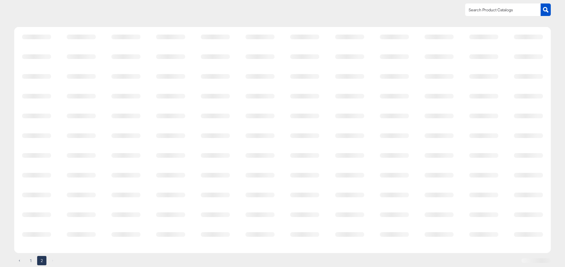
scroll to position [0, 0]
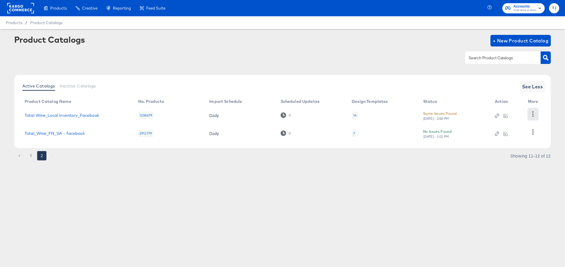
click at [356, 115] on icon "button" at bounding box center [534, 114] width 6 height 6
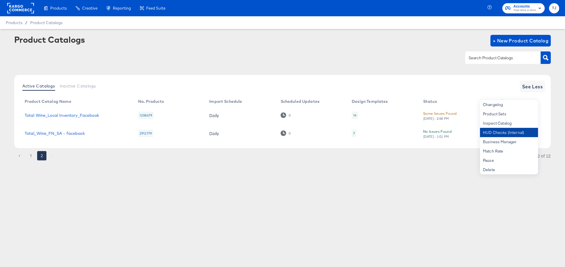
click at [356, 131] on div "HUD Checks (Internal)" at bounding box center [509, 132] width 58 height 9
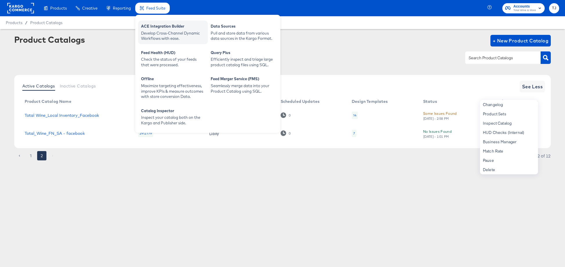
click at [157, 25] on div "ACE Integration Builder" at bounding box center [173, 27] width 64 height 7
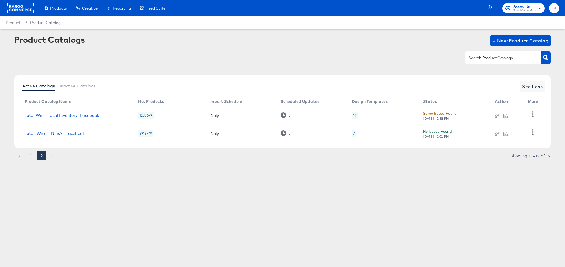
click at [87, 116] on link "Total Wine_Local Inventory_Facebook" at bounding box center [62, 115] width 74 height 5
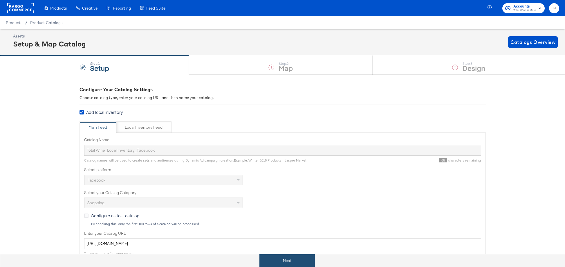
click at [299, 260] on button "Next" at bounding box center [287, 260] width 55 height 13
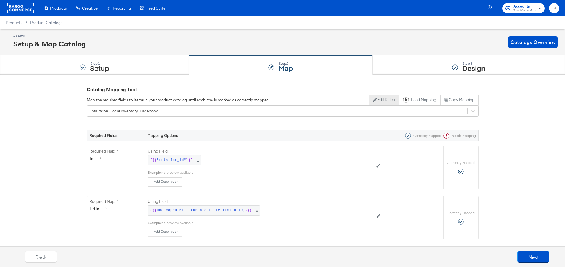
click at [356, 101] on button "Edit Rules" at bounding box center [384, 100] width 30 height 10
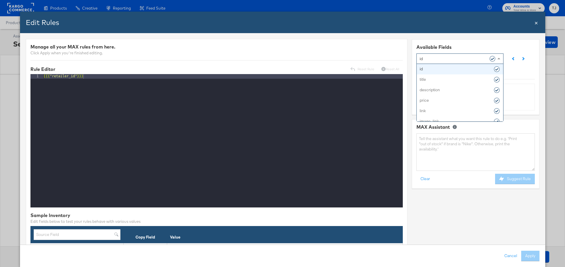
drag, startPoint x: 498, startPoint y: 58, endPoint x: 492, endPoint y: 59, distance: 5.4
click at [356, 58] on span at bounding box center [498, 58] width 3 height 1
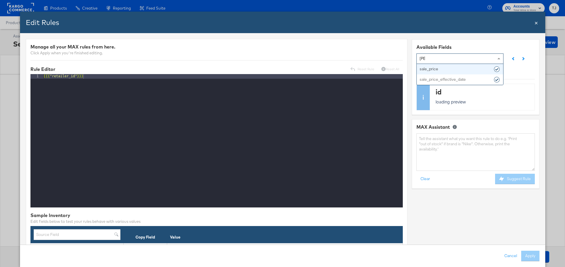
type input "sale"
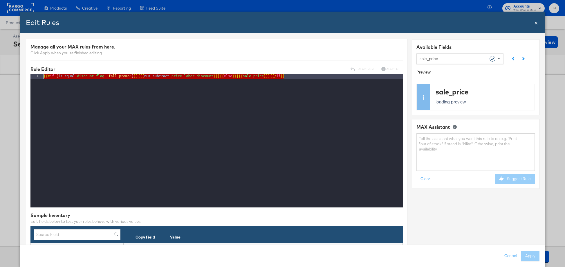
drag, startPoint x: 280, startPoint y: 76, endPoint x: 115, endPoint y: 57, distance: 165.7
click at [356, 145] on textarea at bounding box center [475, 151] width 118 height 37
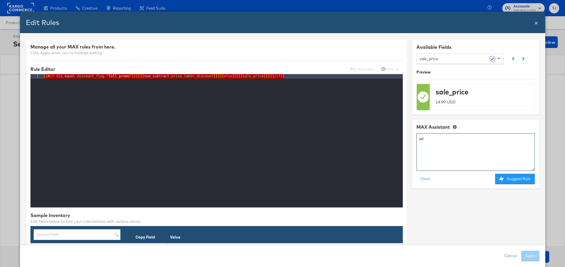
type textarea "a"
paste textarea "{{#if (is_equal discount_flag "fall_promo")}}{{{num_subtract price labor_discou…"
click at [356, 183] on button "Suggest Rule" at bounding box center [515, 179] width 40 height 10
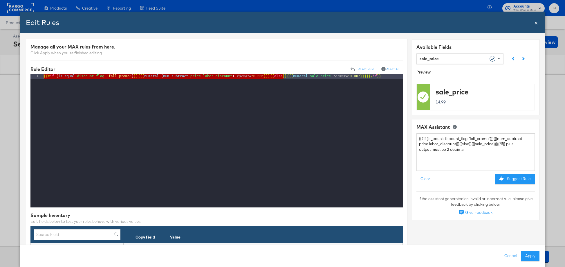
click at [356, 177] on button "Suggest Rule" at bounding box center [515, 179] width 40 height 10
click at [356, 150] on textarea "{{#if (is_equal discount_flag "fall_promo")}}{{{num_subtract price labor_discou…" at bounding box center [475, 151] width 118 height 37
click at [356, 149] on textarea "{{#if (is_equal discount_flag "fall_promo")}}{{{num_subtract price labor_discou…" at bounding box center [475, 151] width 118 height 37
type textarea "{{#if (is_equal discount_flag "fall_promo")}}{{{num_subtract price labor_discou…"
click at [356, 104] on div "{{# if ( is_equal discount_flag "fall_promo" ) }} {{{ numeral ( num_subtract pr…" at bounding box center [222, 145] width 361 height 143
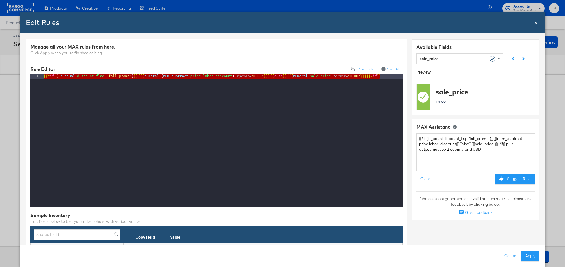
drag, startPoint x: 383, startPoint y: 76, endPoint x: 170, endPoint y: 52, distance: 214.2
click at [356, 179] on button "Suggest Rule" at bounding box center [515, 179] width 40 height 10
drag, startPoint x: 395, startPoint y: 77, endPoint x: -3, endPoint y: 51, distance: 398.3
click at [0, 51] on html "Products Products Product Catalogs Enhance Your Product Catalog, Map Them to Pu…" at bounding box center [282, 133] width 565 height 267
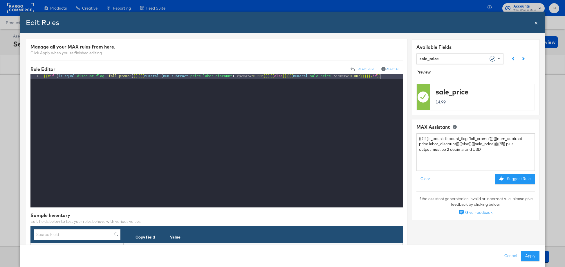
drag, startPoint x: 366, startPoint y: 75, endPoint x: 374, endPoint y: 78, distance: 8.7
click at [356, 75] on div "{{# if ( is_equal discount_flag "fall_promo" ) }} {{{ numeral ( num_subtract pr…" at bounding box center [222, 145] width 361 height 143
click at [356, 74] on div "{{# if ( is_equal discount_flag "fall_promo" ) }} {{{ numeral ( num_subtract pr…" at bounding box center [222, 145] width 361 height 143
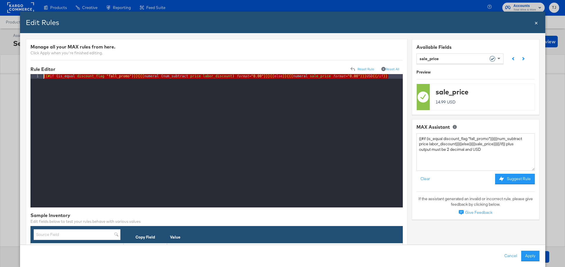
drag, startPoint x: 393, startPoint y: 76, endPoint x: 23, endPoint y: 41, distance: 371.9
click at [356, 256] on button "Apply" at bounding box center [530, 256] width 18 height 10
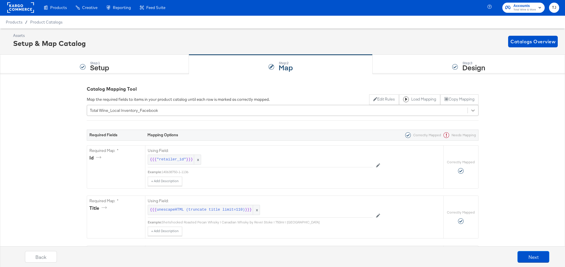
click at [356, 110] on icon at bounding box center [473, 110] width 3 height 2
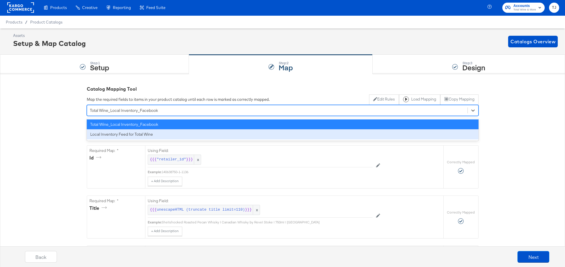
click at [356, 132] on div "Local Inventory Feed for Total Wine" at bounding box center [283, 134] width 392 height 10
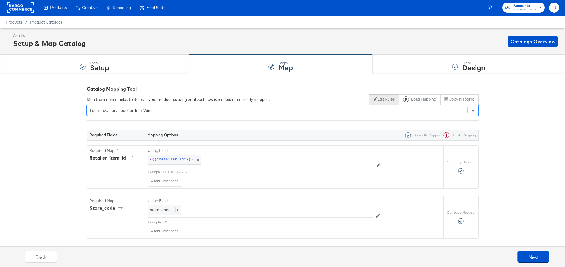
click at [356, 100] on button "Edit Rules" at bounding box center [384, 99] width 30 height 10
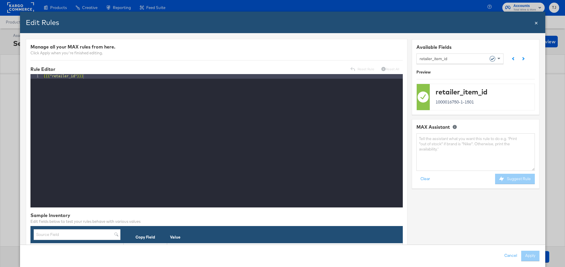
drag, startPoint x: 498, startPoint y: 57, endPoint x: 492, endPoint y: 60, distance: 6.2
click at [356, 57] on span at bounding box center [499, 58] width 7 height 10
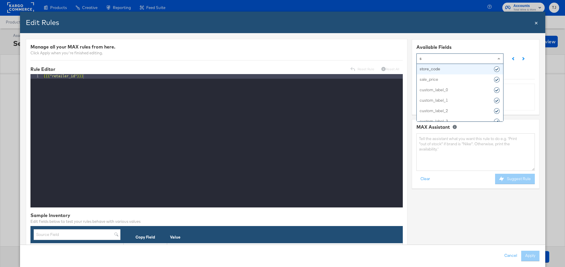
type input "sa"
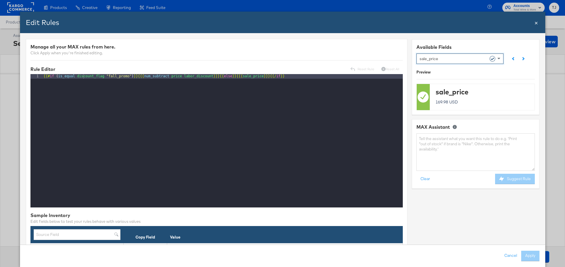
drag, startPoint x: 461, startPoint y: 69, endPoint x: 422, endPoint y: 74, distance: 39.6
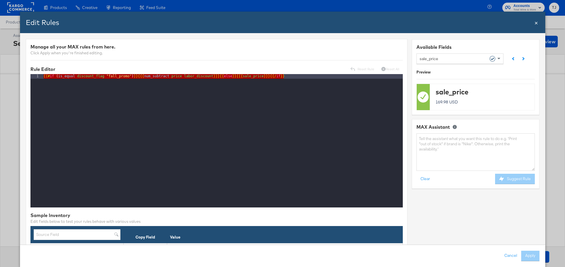
drag, startPoint x: 301, startPoint y: 79, endPoint x: 31, endPoint y: 65, distance: 271.0
click at [31, 65] on div "Manage all your MAX rules from here. Click Apply when you're finished editing. …" at bounding box center [217, 204] width 382 height 331
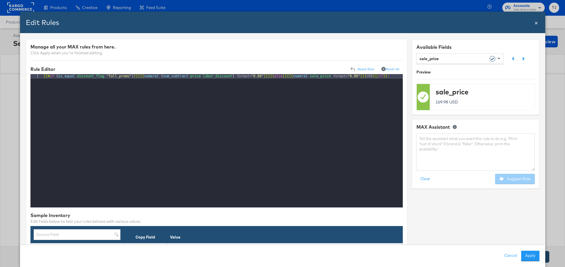
drag, startPoint x: 528, startPoint y: 254, endPoint x: 525, endPoint y: 254, distance: 3.5
click at [356, 254] on button "Apply" at bounding box center [530, 256] width 18 height 10
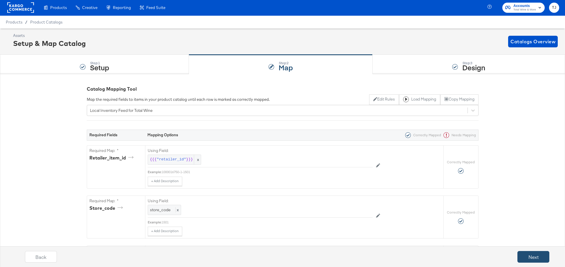
click at [356, 255] on button "Next" at bounding box center [534, 257] width 32 height 12
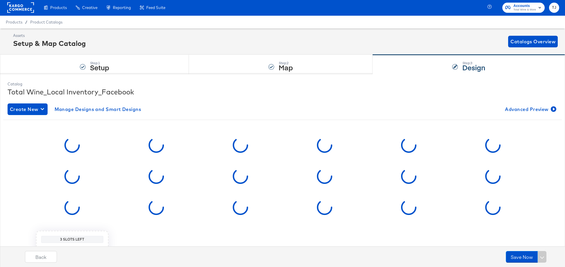
scroll to position [0, 0]
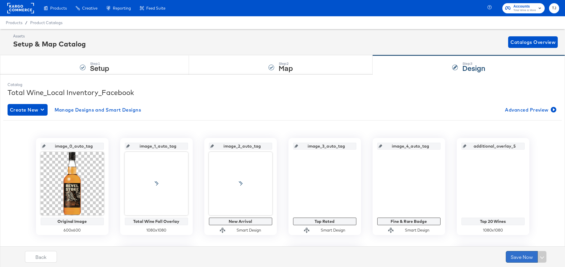
click at [356, 256] on button "Save Now" at bounding box center [522, 257] width 32 height 12
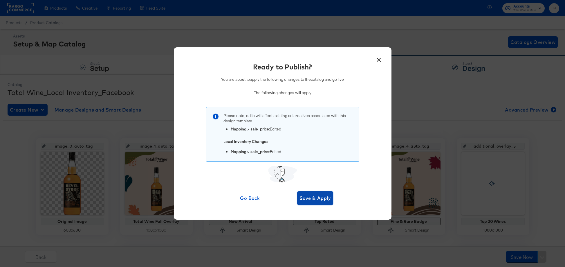
click at [322, 195] on span "Save & Apply" at bounding box center [316, 198] width 32 height 8
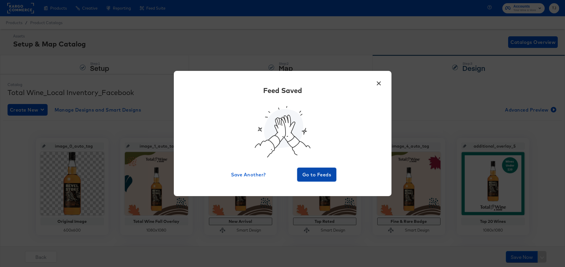
click at [324, 178] on span "Go to Feeds" at bounding box center [317, 174] width 35 height 8
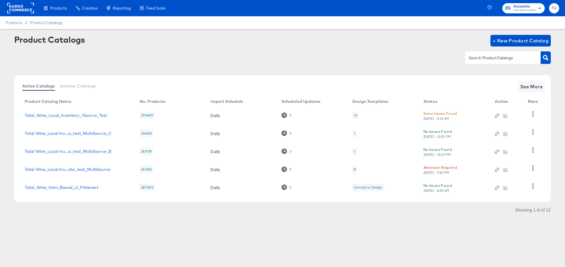
click at [22, 9] on rect at bounding box center [20, 8] width 27 height 10
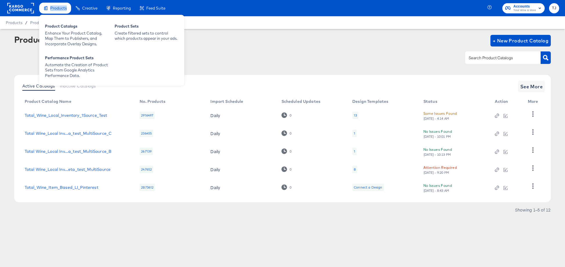
drag, startPoint x: 22, startPoint y: 9, endPoint x: 42, endPoint y: 10, distance: 19.8
click at [22, 9] on rect at bounding box center [20, 8] width 27 height 10
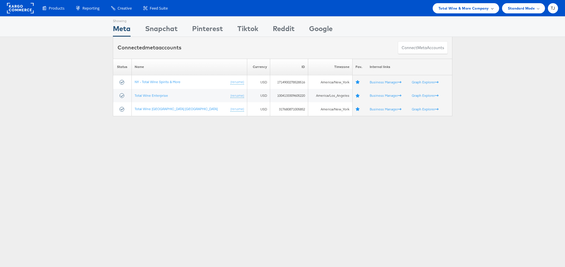
drag, startPoint x: 488, startPoint y: 10, endPoint x: 486, endPoint y: 13, distance: 3.9
click at [487, 10] on span "Total Wine & More Company" at bounding box center [464, 8] width 51 height 6
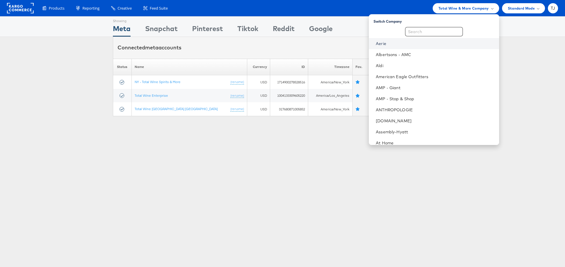
click at [433, 46] on link "Aerie" at bounding box center [435, 44] width 118 height 6
click at [419, 44] on link "Aerie" at bounding box center [435, 44] width 118 height 6
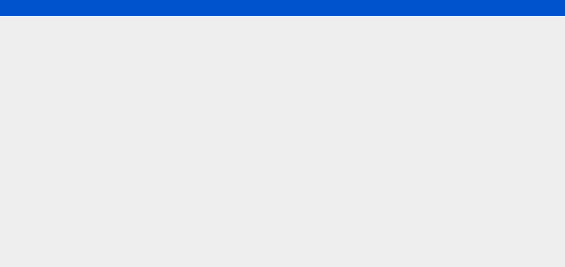
click at [419, 44] on html at bounding box center [282, 133] width 565 height 267
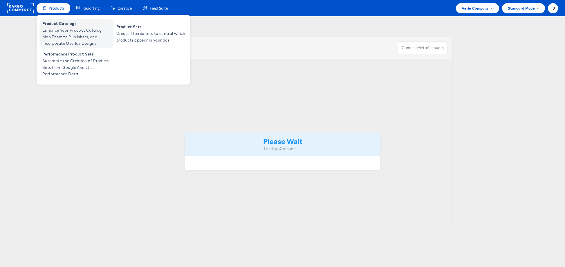
click at [56, 25] on span "Product Catalogs" at bounding box center [77, 23] width 70 height 7
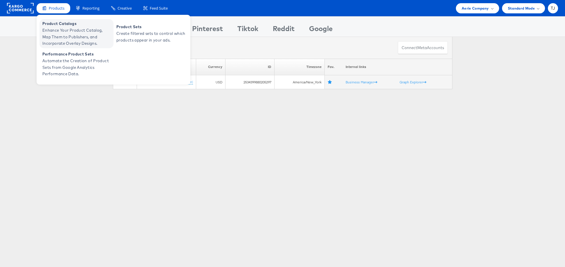
click at [56, 25] on span "Product Catalogs" at bounding box center [77, 23] width 70 height 7
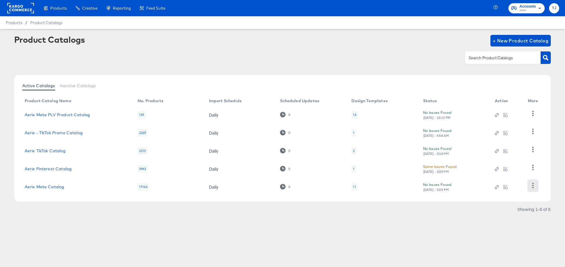
click at [532, 184] on icon "button" at bounding box center [534, 186] width 6 height 6
click at [526, 158] on div "HUD Checks (Internal)" at bounding box center [509, 156] width 58 height 9
click at [51, 188] on link "Aerie Meta Catalog" at bounding box center [45, 186] width 40 height 5
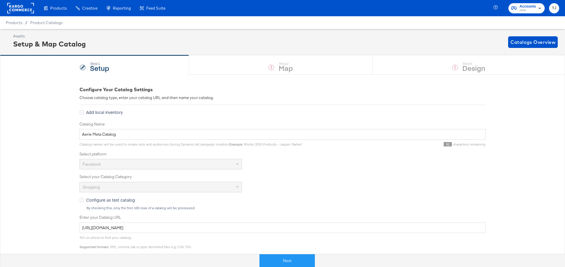
scroll to position [3, 0]
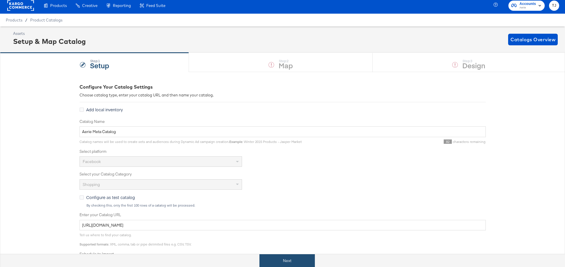
click at [293, 262] on button "Next" at bounding box center [287, 260] width 55 height 13
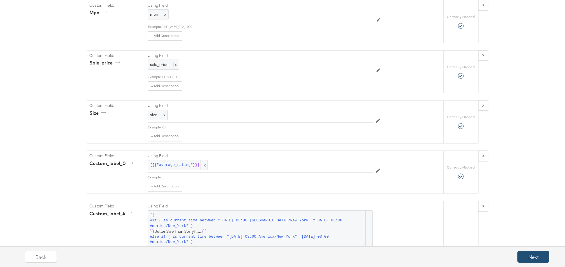
scroll to position [1290, 0]
click at [524, 258] on button "Next" at bounding box center [534, 257] width 32 height 12
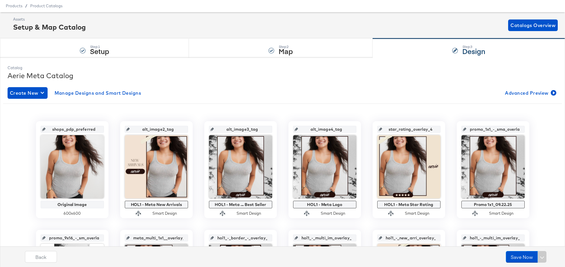
scroll to position [0, 0]
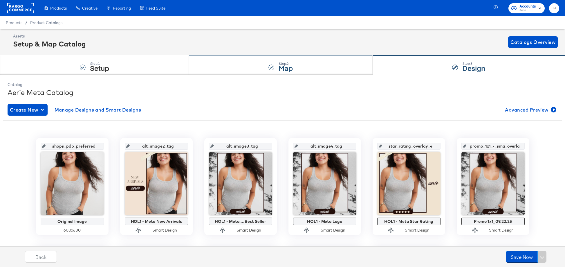
click at [260, 68] on div "Step: 2 Map" at bounding box center [281, 64] width 184 height 19
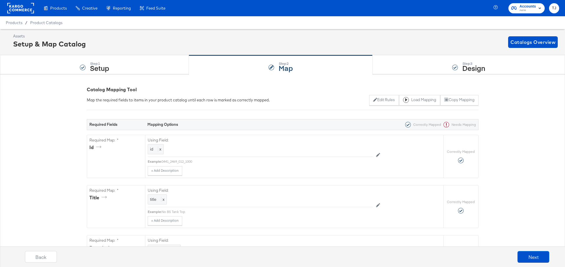
click at [18, 9] on rect at bounding box center [20, 8] width 27 height 10
click at [16, 7] on rect at bounding box center [20, 8] width 27 height 10
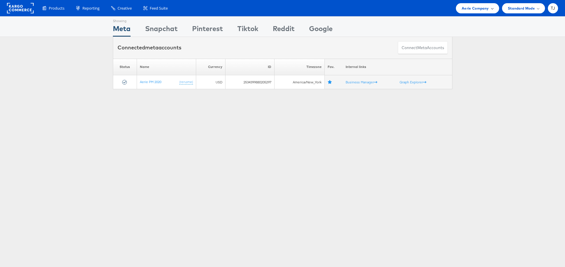
click at [485, 9] on span "Aerie Company" at bounding box center [475, 8] width 27 height 6
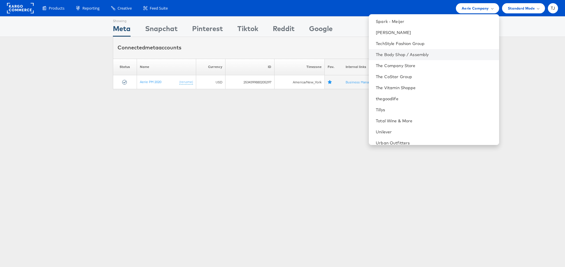
scroll to position [794, 0]
click at [444, 61] on li "The Company Store" at bounding box center [434, 65] width 130 height 11
click at [444, 63] on link "The Company Store" at bounding box center [435, 66] width 118 height 6
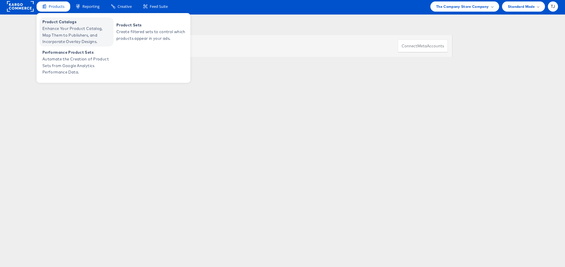
click at [60, 30] on span "Enhance Your Product Catalog, Map Them to Publishers, and Incorporate Overlay D…" at bounding box center [77, 35] width 70 height 20
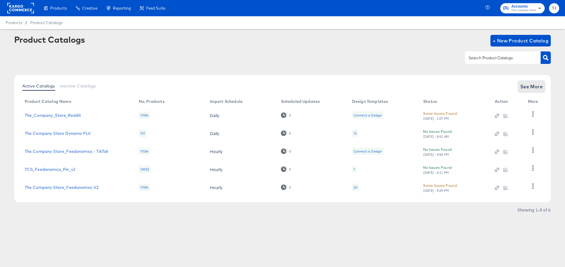
click at [533, 86] on span "See More" at bounding box center [532, 86] width 23 height 8
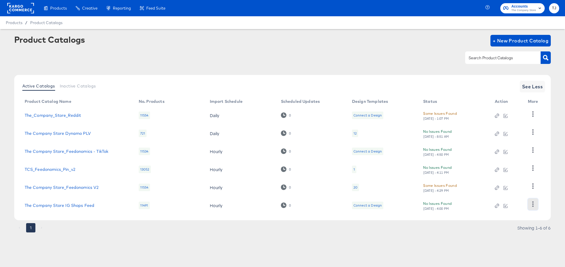
click at [535, 204] on icon "button" at bounding box center [534, 204] width 6 height 6
click at [511, 176] on div "HUD Checks (Internal)" at bounding box center [509, 174] width 58 height 9
drag, startPoint x: 95, startPoint y: 206, endPoint x: 23, endPoint y: 205, distance: 72.0
click at [23, 205] on td "The Company Store IG Shops Feed" at bounding box center [77, 205] width 114 height 18
copy link "The Company Store IG Shops Feed"
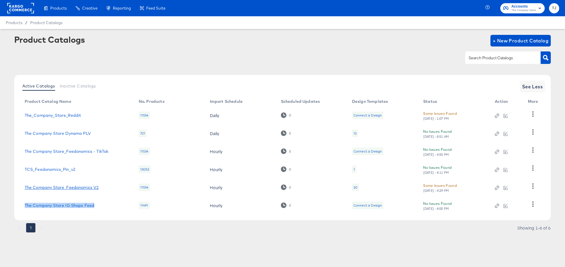
click at [75, 187] on link "The Company Store_Feedonomics V2" at bounding box center [62, 187] width 74 height 5
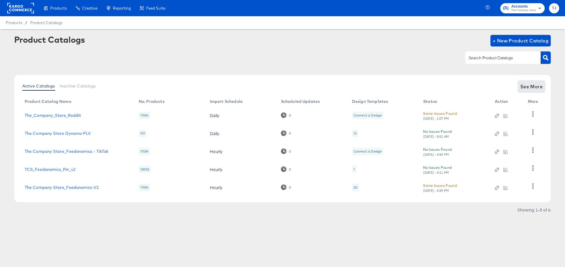
click at [531, 88] on span "See More" at bounding box center [532, 86] width 23 height 8
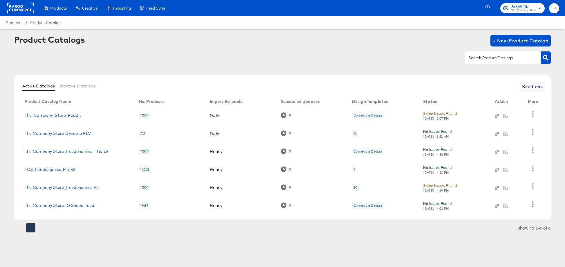
click at [23, 7] on rect at bounding box center [20, 8] width 27 height 10
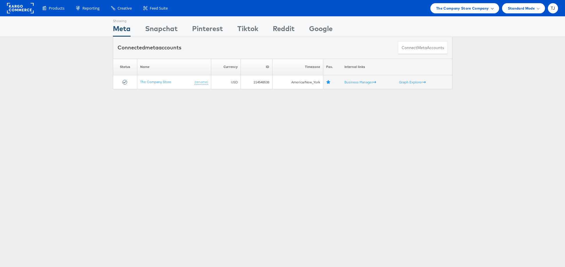
click at [492, 9] on span at bounding box center [492, 8] width 3 height 3
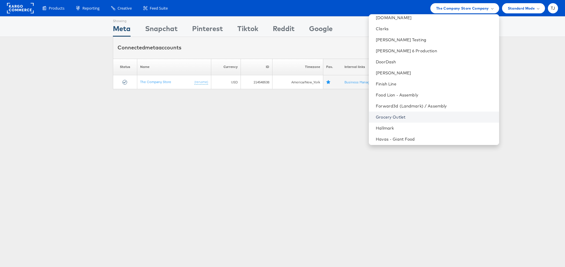
scroll to position [247, 0]
click at [432, 85] on link "Finish Line" at bounding box center [435, 83] width 118 height 6
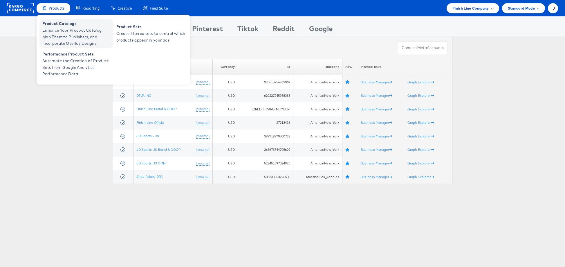
click at [58, 28] on span "Enhance Your Product Catalog, Map Them to Publishers, and Incorporate Overlay D…" at bounding box center [77, 37] width 70 height 20
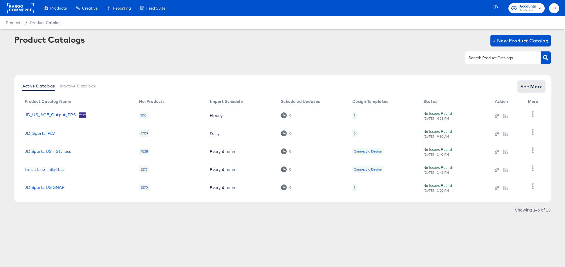
click at [533, 88] on span "See More" at bounding box center [532, 86] width 23 height 8
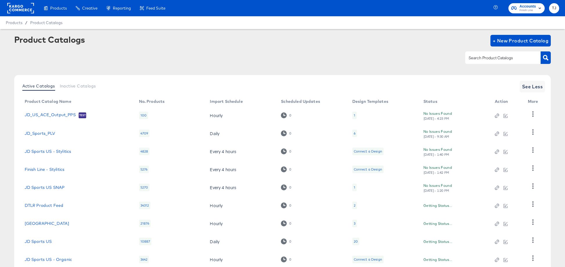
scroll to position [58, 0]
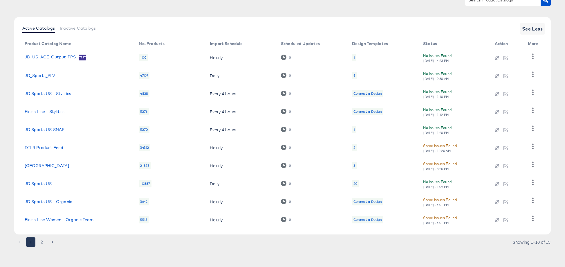
click at [39, 243] on button "2" at bounding box center [41, 241] width 9 height 9
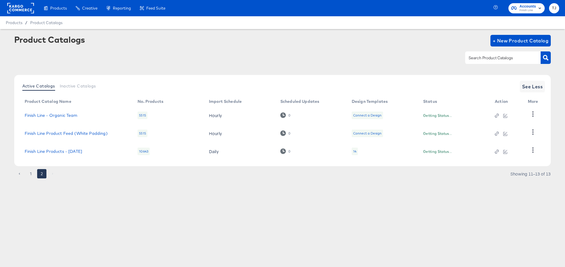
scroll to position [0, 0]
click at [33, 173] on button "1" at bounding box center [30, 173] width 9 height 9
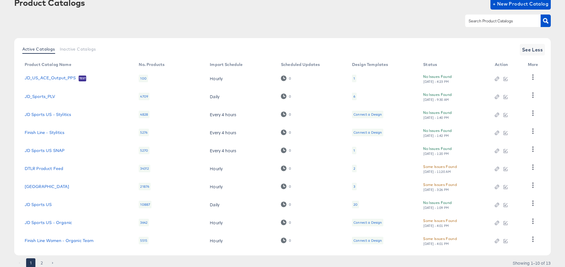
scroll to position [38, 0]
click at [43, 203] on link "JD Sports US" at bounding box center [38, 203] width 27 height 5
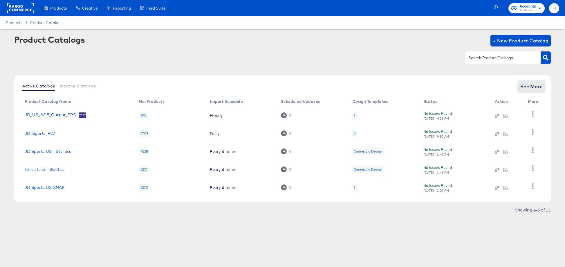
click at [532, 84] on span "See More" at bounding box center [532, 86] width 23 height 8
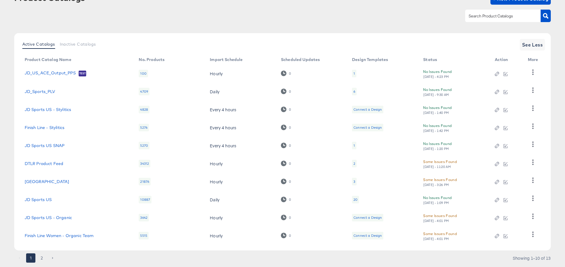
scroll to position [58, 0]
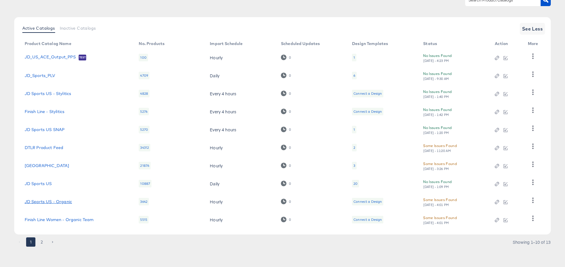
click at [60, 199] on link "JD Sports US - Organic" at bounding box center [48, 201] width 47 height 5
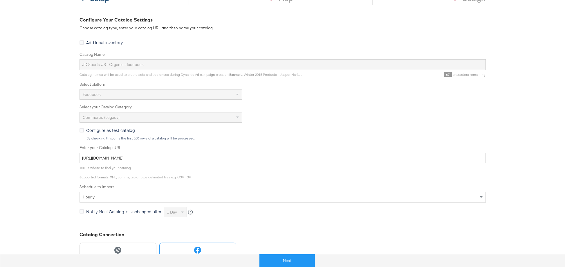
scroll to position [141, 0]
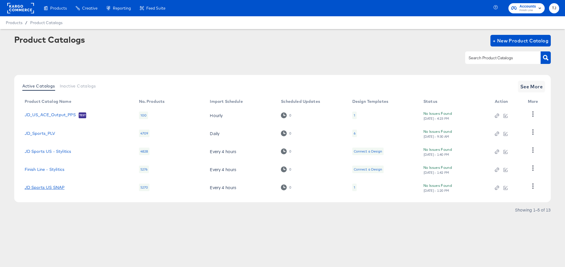
click at [38, 185] on link "JD Sports US SNAP" at bounding box center [45, 187] width 40 height 5
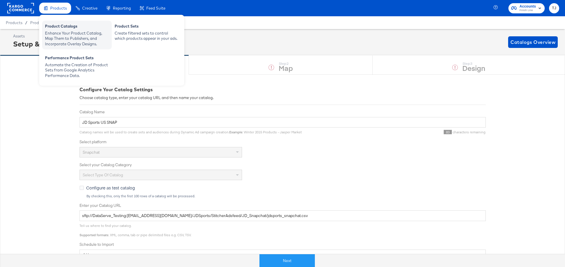
click at [59, 24] on div "Product Catalogs" at bounding box center [77, 27] width 64 height 7
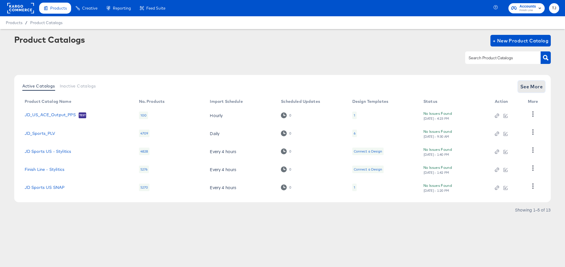
click at [523, 85] on span "See More" at bounding box center [532, 86] width 23 height 8
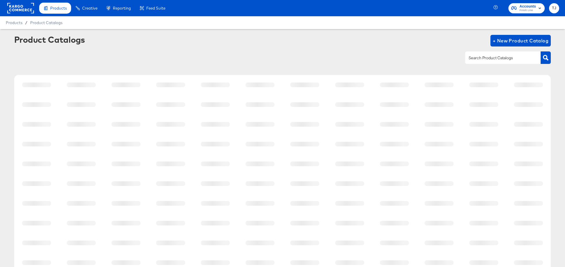
scroll to position [58, 0]
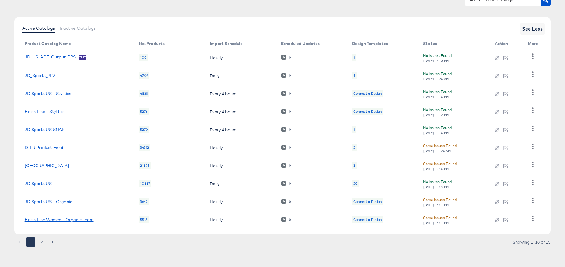
click at [75, 218] on link "Finish Line Women - Organic Team" at bounding box center [59, 219] width 69 height 5
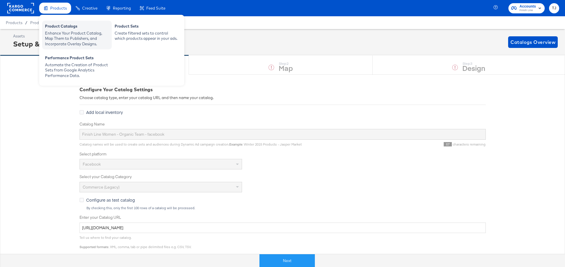
click at [62, 22] on div "Product Catalogs Enhance Your Product Catalog, Map Them to Publishers, and Inco…" at bounding box center [77, 35] width 70 height 29
click at [62, 31] on div "Enhance Your Product Catalog, Map Them to Publishers, and Incorporate Overlay D…" at bounding box center [77, 38] width 64 height 16
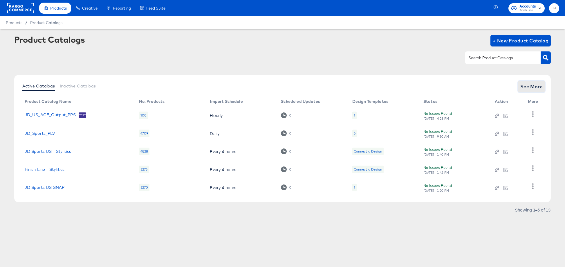
click at [524, 85] on span "See More" at bounding box center [532, 86] width 23 height 8
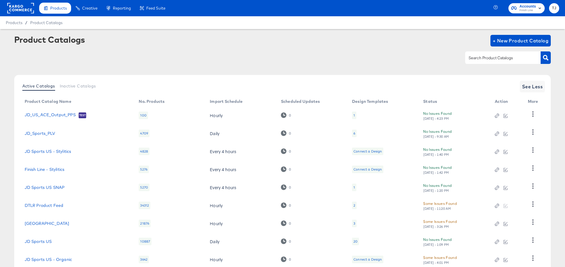
scroll to position [58, 0]
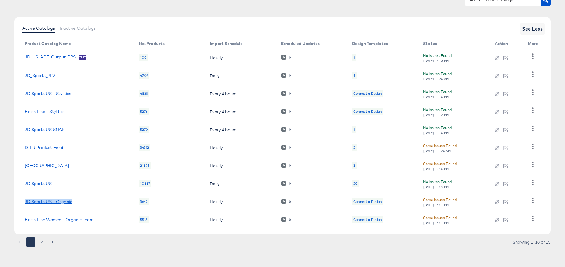
drag, startPoint x: 69, startPoint y: 201, endPoint x: 34, endPoint y: 200, distance: 35.2
click at [22, 200] on td "JD Sports US - Organic" at bounding box center [77, 202] width 114 height 18
copy link "JD Sports US - Organic"
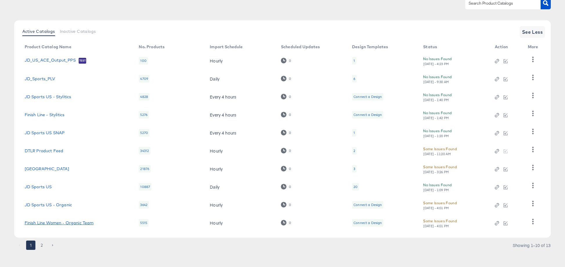
scroll to position [54, 0]
drag, startPoint x: 22, startPoint y: 224, endPoint x: 89, endPoint y: 228, distance: 66.9
click at [89, 228] on td "Finish Line Women - Organic Team" at bounding box center [77, 224] width 114 height 18
copy link "Finish Line Women - Organic Team"
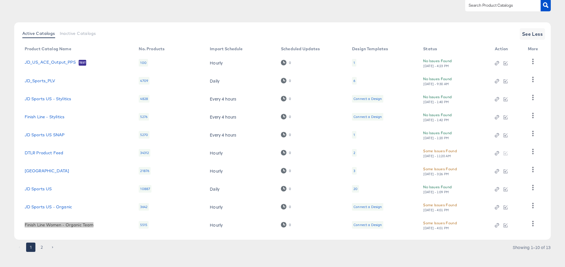
scroll to position [53, 0]
click at [42, 246] on button "2" at bounding box center [41, 246] width 9 height 9
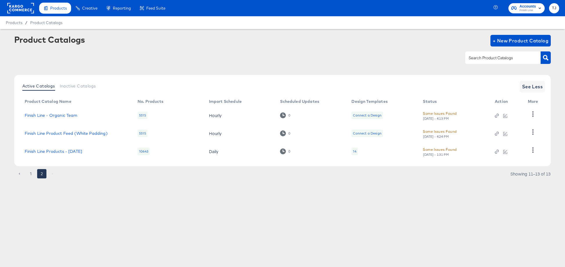
scroll to position [0, 0]
drag, startPoint x: 22, startPoint y: 115, endPoint x: 82, endPoint y: 151, distance: 69.3
click at [86, 153] on tbody "Finish Line - Organic Team 5515 Hourly 0 Connect a Design Some Issues Found [DA…" at bounding box center [283, 133] width 526 height 54
copy tbody "Finish Line - Organic Team 5515 Hourly 0 Connect a Design Some Issues Found [DA…"
click at [55, 115] on link "Finish Line - Organic Team" at bounding box center [51, 115] width 53 height 5
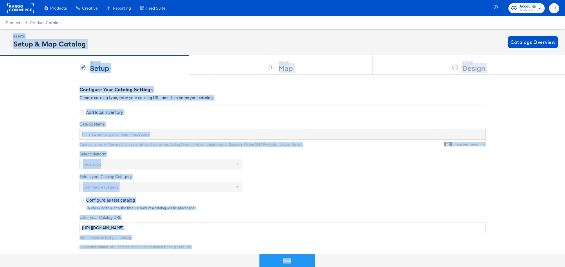
click at [0, 0] on div "Product Catalogs" at bounding box center [0, 0] width 0 height 0
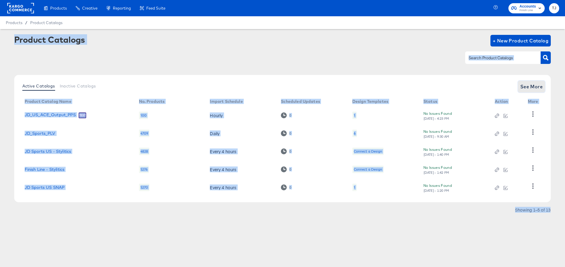
click at [533, 88] on span "See More" at bounding box center [532, 86] width 23 height 8
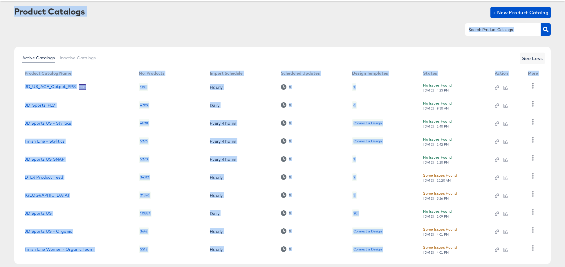
scroll to position [58, 0]
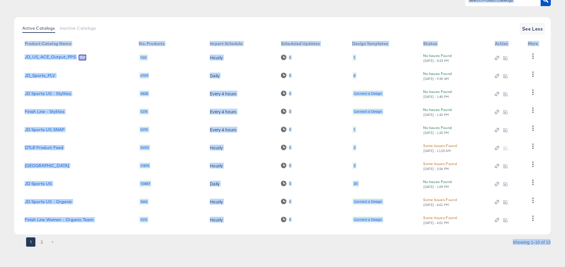
click at [43, 242] on button "2" at bounding box center [41, 241] width 9 height 9
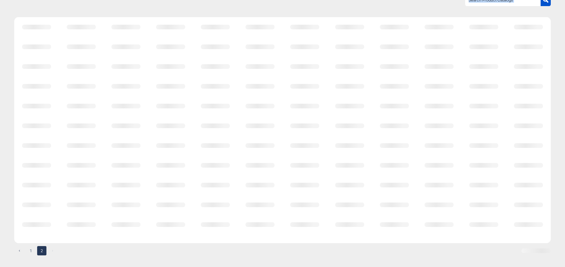
scroll to position [0, 0]
